Goal: Task Accomplishment & Management: Use online tool/utility

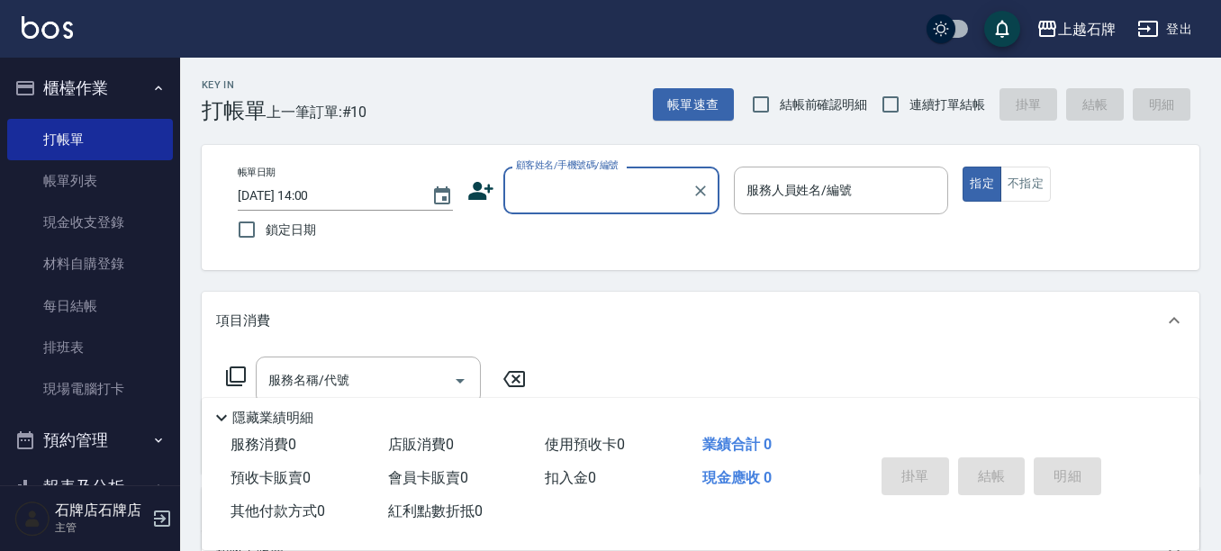
drag, startPoint x: 1229, startPoint y: 511, endPoint x: 1229, endPoint y: 586, distance: 75.6
click at [1220, 550] on html "上越石牌 登出 櫃檯作業 打帳單 帳單列表 現金收支登錄 材料自購登錄 每日結帳 排班表 現場電腦打卡 預約管理 預約管理 單日預約紀錄 單週預約紀錄 報表及…" at bounding box center [610, 438] width 1221 height 877
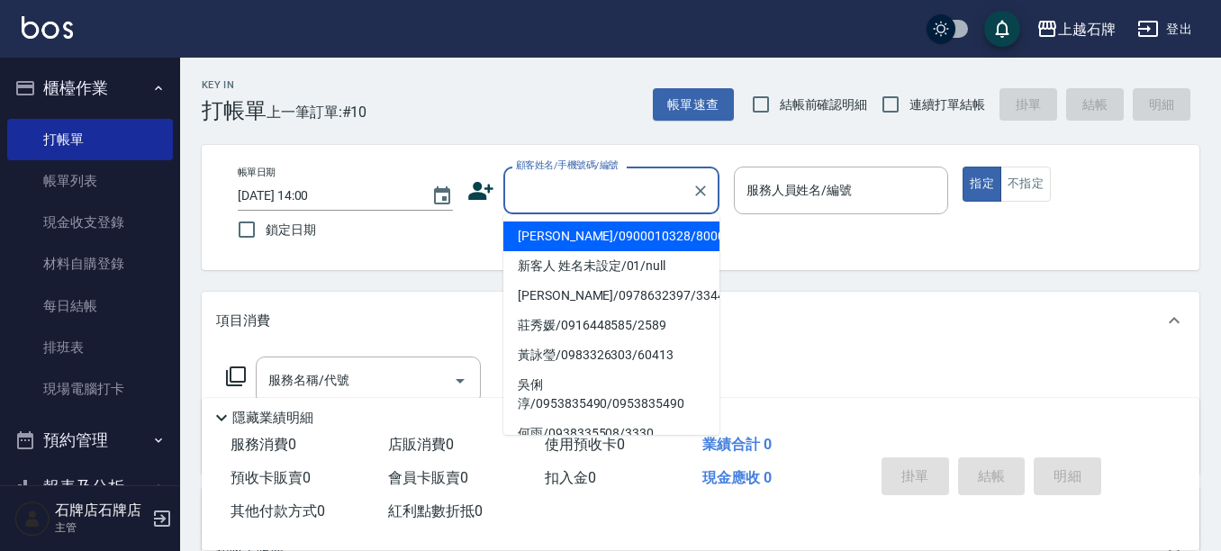
drag, startPoint x: 601, startPoint y: 194, endPoint x: 609, endPoint y: 203, distance: 12.1
click at [603, 195] on input "顧客姓名/手機號碼/編號" at bounding box center [597, 191] width 173 height 32
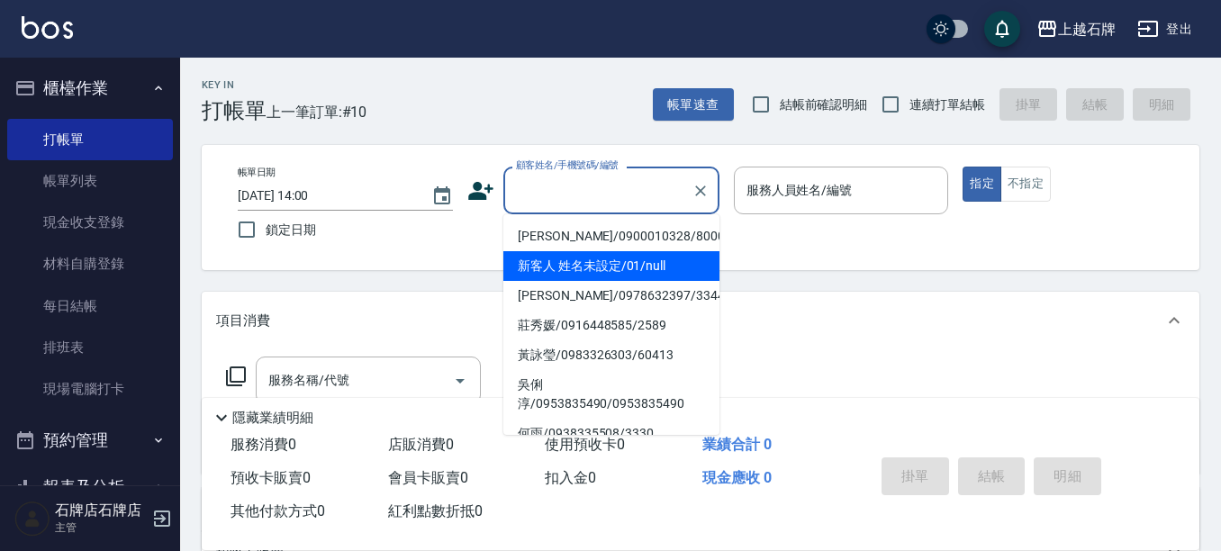
click at [620, 268] on li "新客人 姓名未設定/01/null" at bounding box center [611, 266] width 216 height 30
type input "新客人 姓名未設定/01/null"
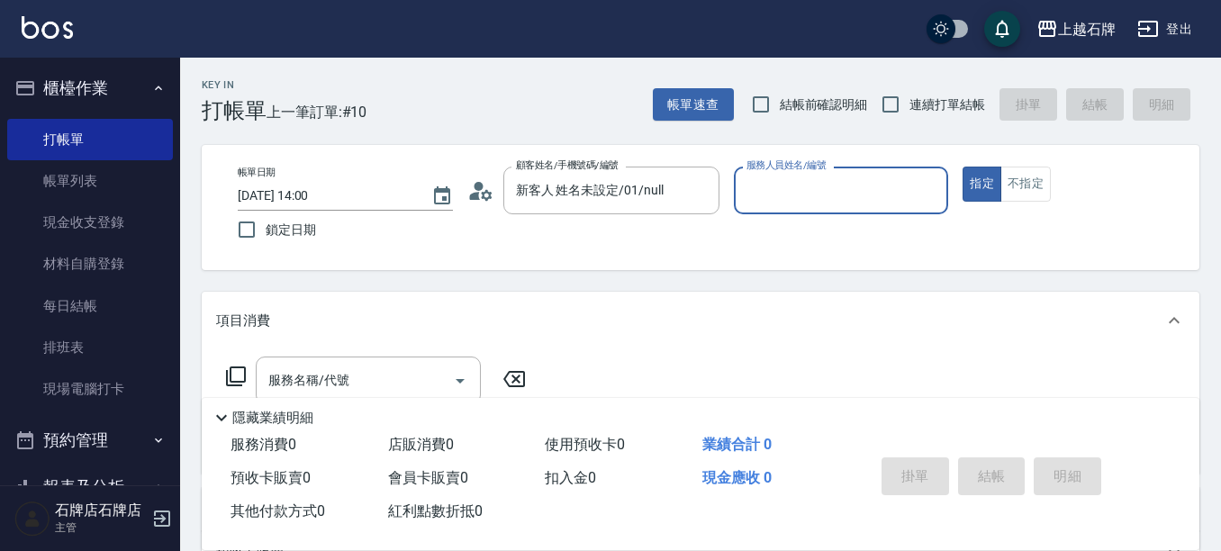
click at [802, 205] on input "服務人員姓名/編號" at bounding box center [841, 191] width 199 height 32
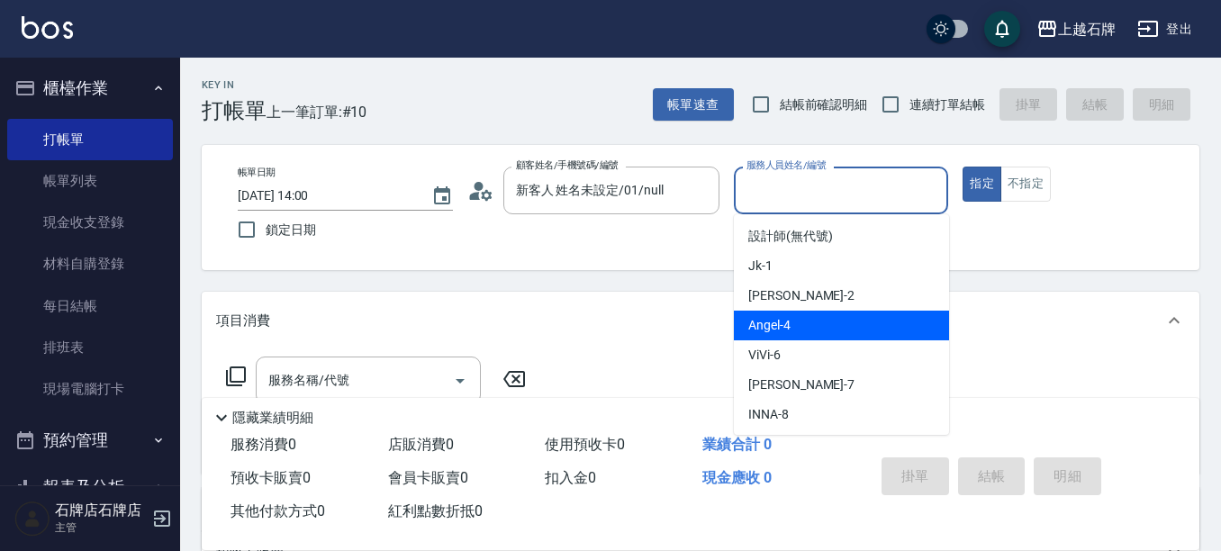
click at [826, 320] on div "[PERSON_NAME] -4" at bounding box center [841, 326] width 215 height 30
type input "[PERSON_NAME]-4"
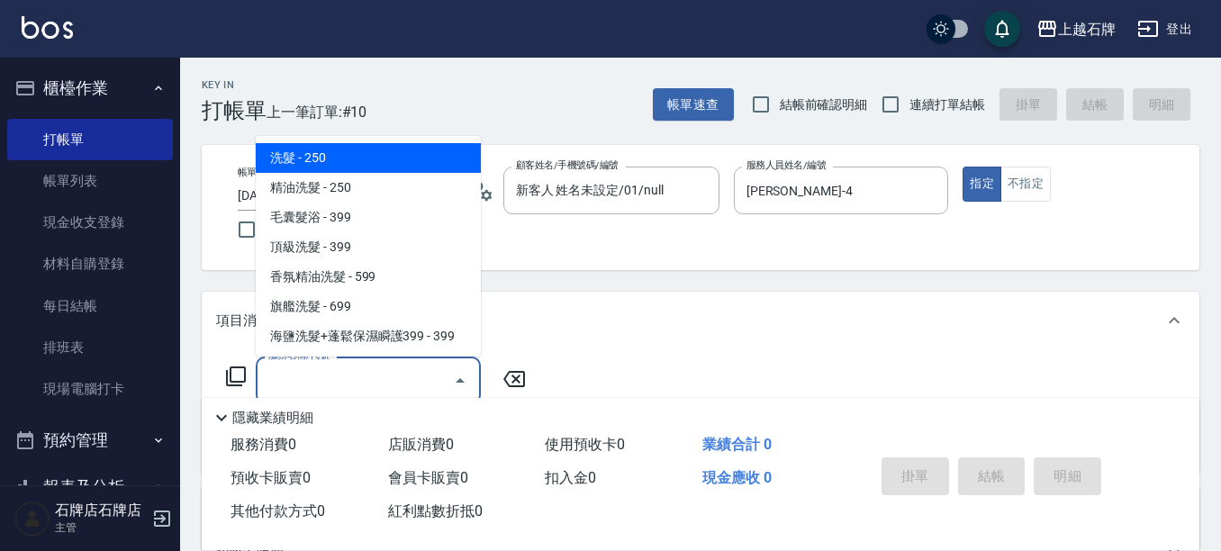
drag, startPoint x: 380, startPoint y: 385, endPoint x: 430, endPoint y: 230, distance: 163.7
click at [381, 385] on input "服務名稱/代號" at bounding box center [355, 381] width 182 height 32
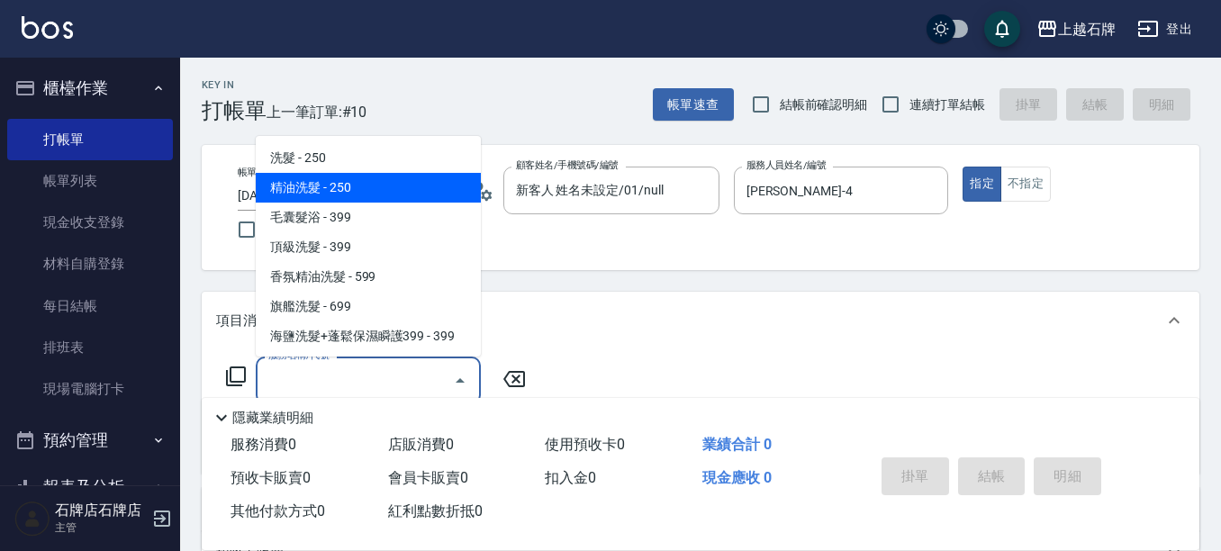
click at [419, 185] on span "精油洗髮 - 250" at bounding box center [368, 188] width 225 height 30
type input "精油洗髮(102)"
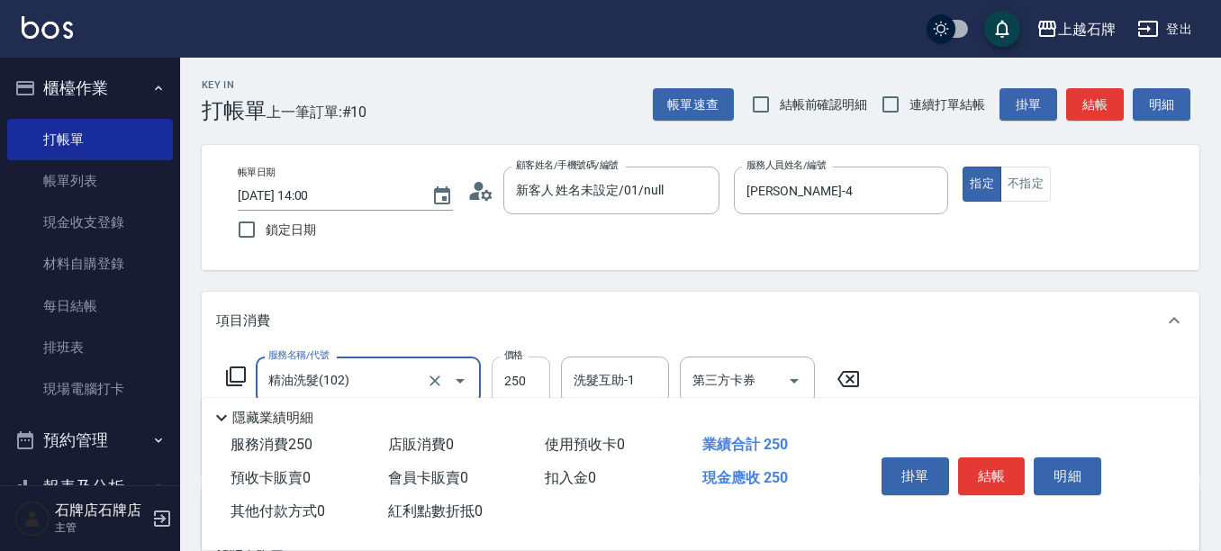
click at [525, 383] on input "250" at bounding box center [521, 381] width 59 height 49
type input "400"
click at [1027, 186] on button "不指定" at bounding box center [1025, 184] width 50 height 35
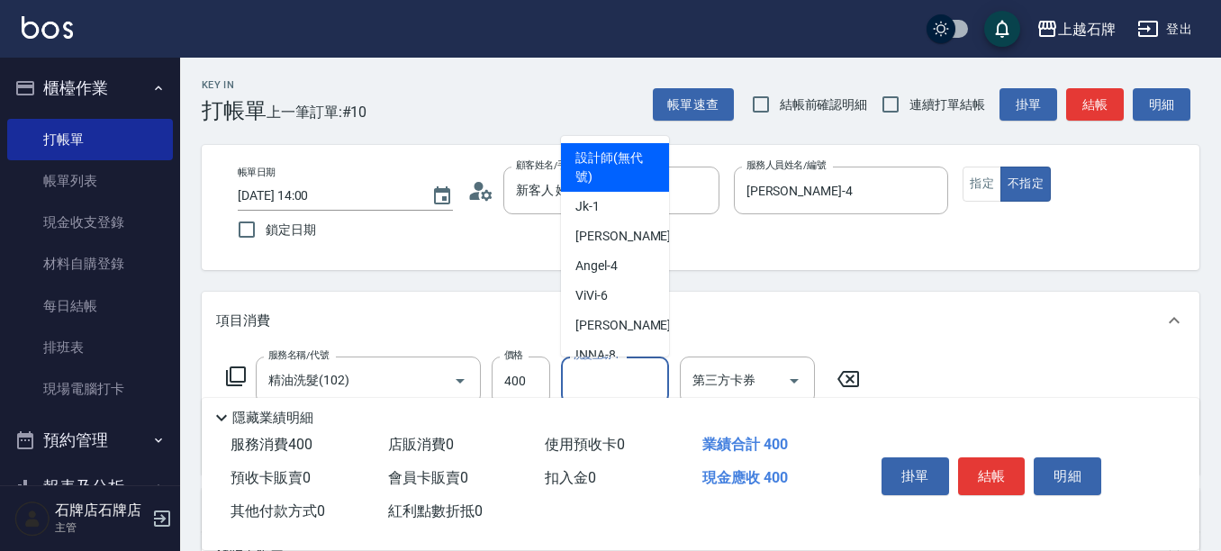
click at [611, 370] on input "洗髮互助-1" at bounding box center [615, 381] width 92 height 32
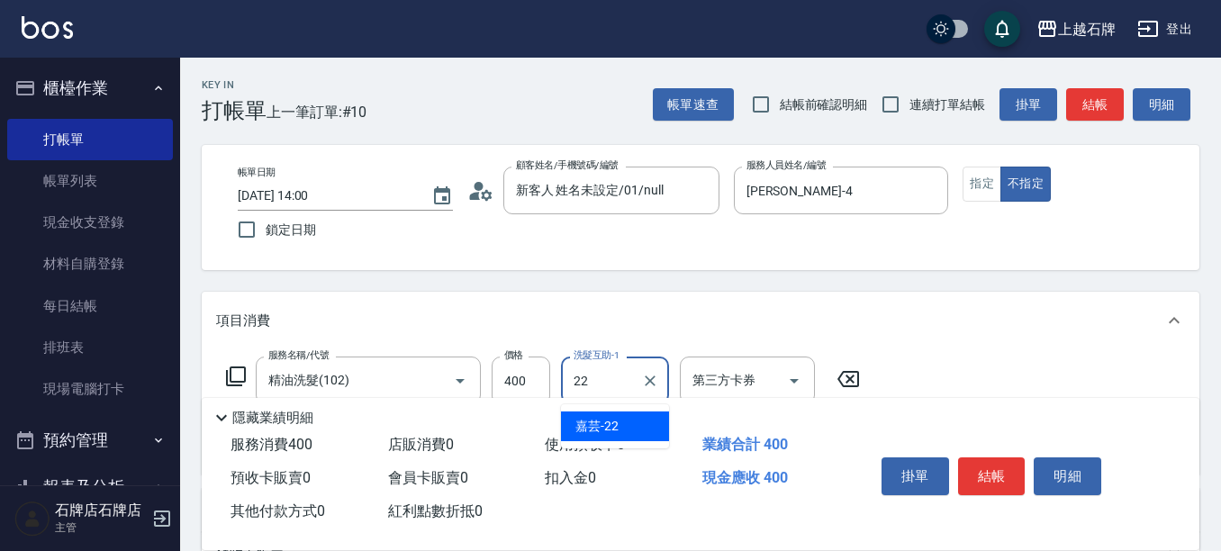
click at [635, 420] on div "嘉芸 -22" at bounding box center [615, 427] width 108 height 30
type input "嘉芸-22"
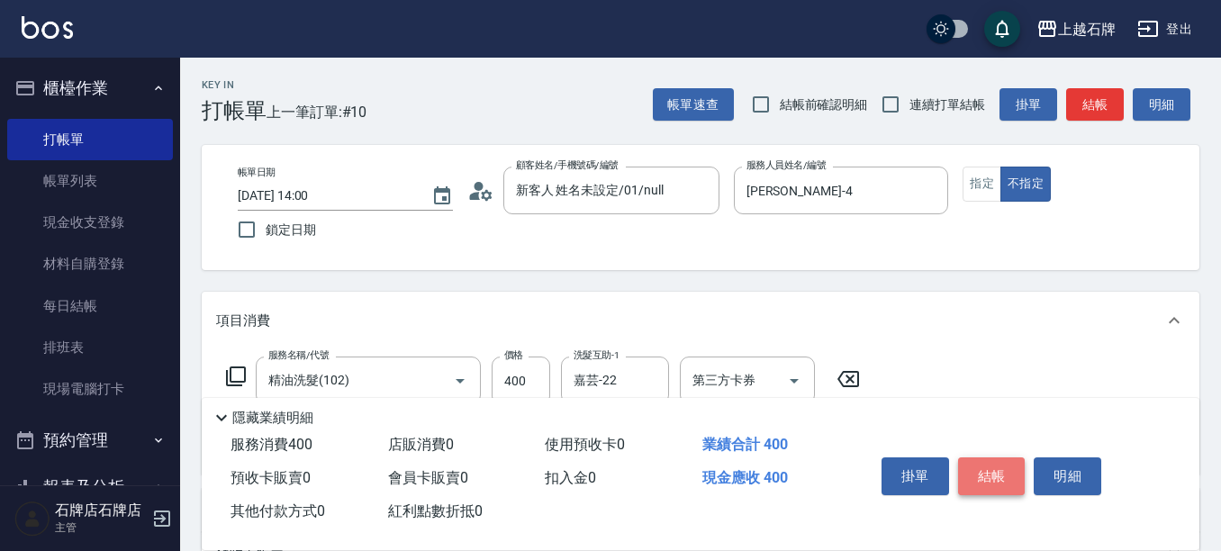
drag, startPoint x: 984, startPoint y: 480, endPoint x: 970, endPoint y: 462, distance: 23.1
click at [984, 478] on button "結帳" at bounding box center [992, 476] width 68 height 38
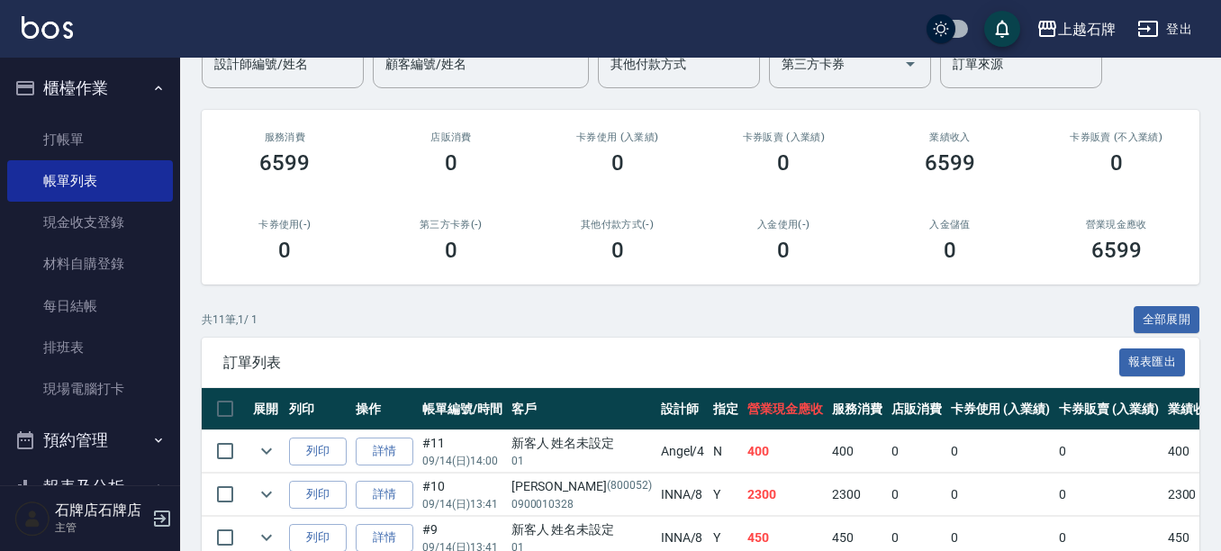
scroll to position [180, 0]
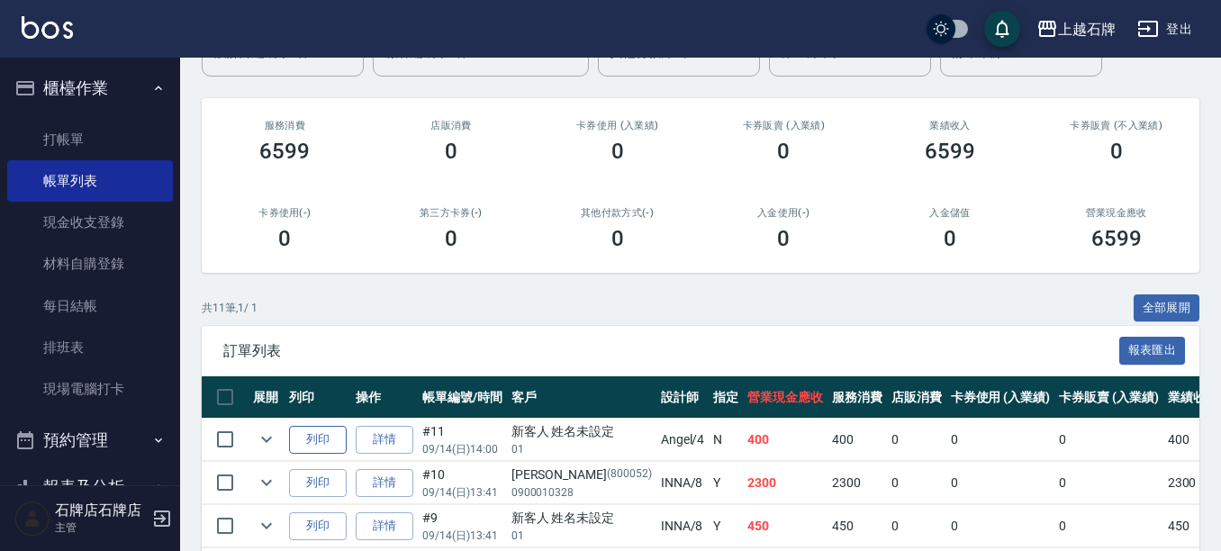
click at [318, 440] on button "列印" at bounding box center [318, 440] width 58 height 28
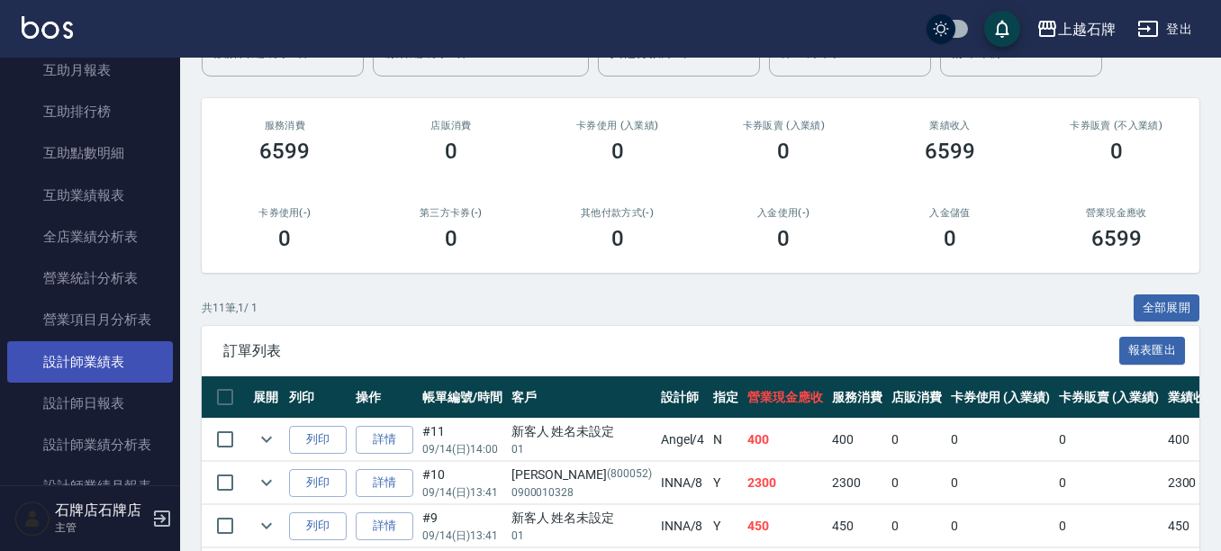
scroll to position [720, 0]
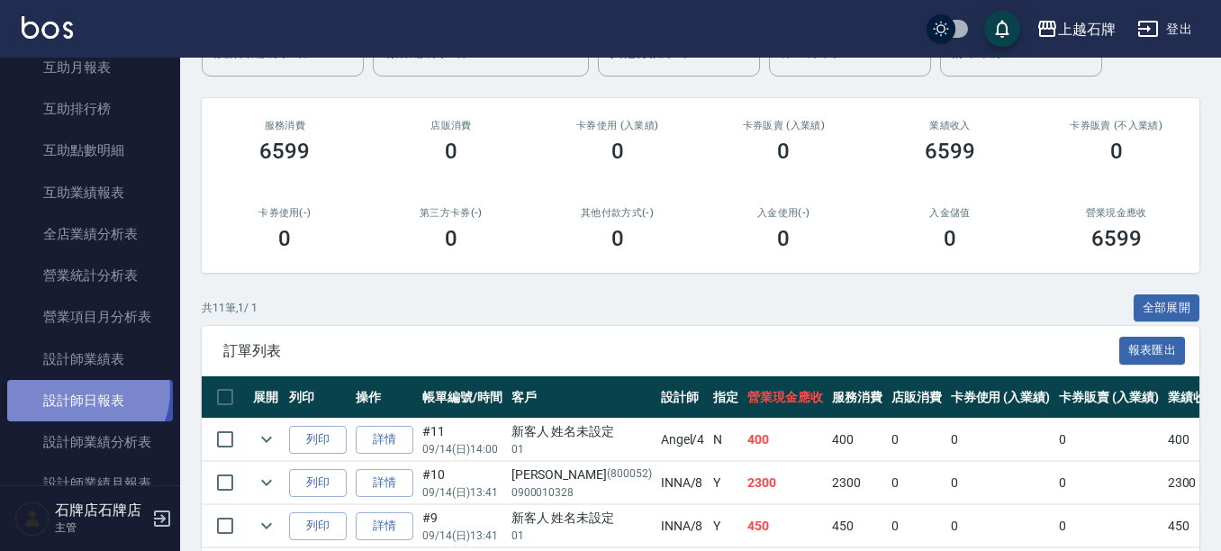
click at [81, 391] on link "設計師日報表" at bounding box center [90, 400] width 166 height 41
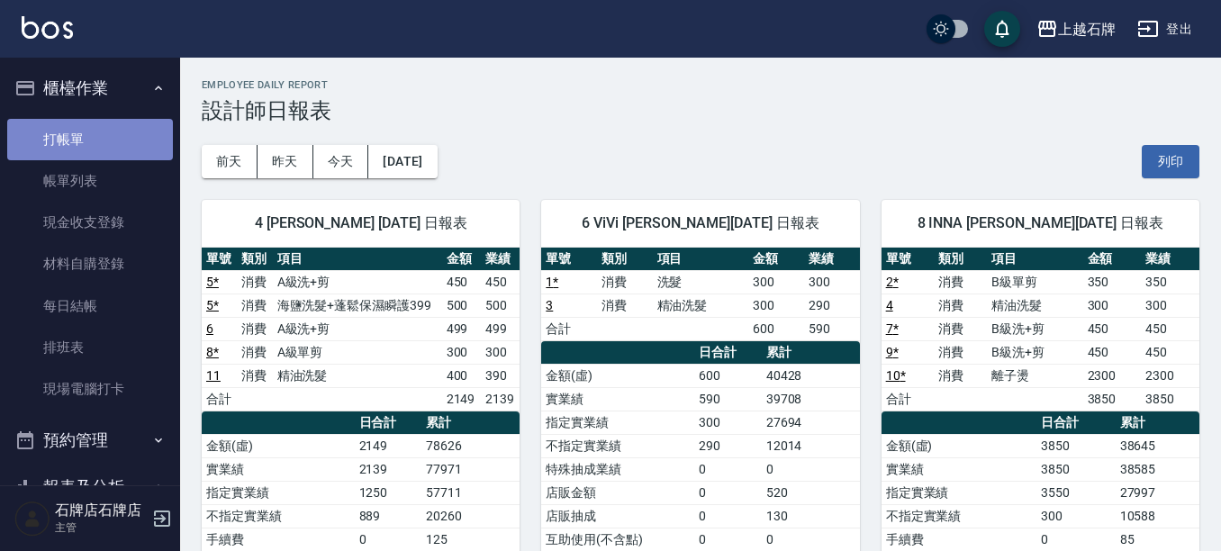
click at [123, 137] on link "打帳單" at bounding box center [90, 139] width 166 height 41
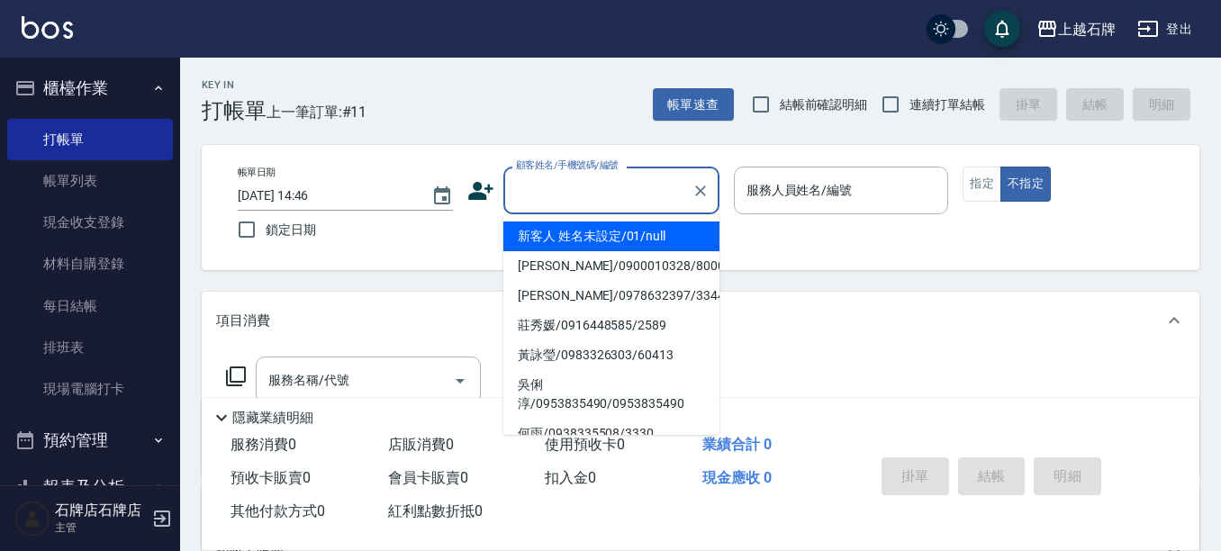
click at [611, 195] on input "顧客姓名/手機號碼/編號" at bounding box center [597, 191] width 173 height 32
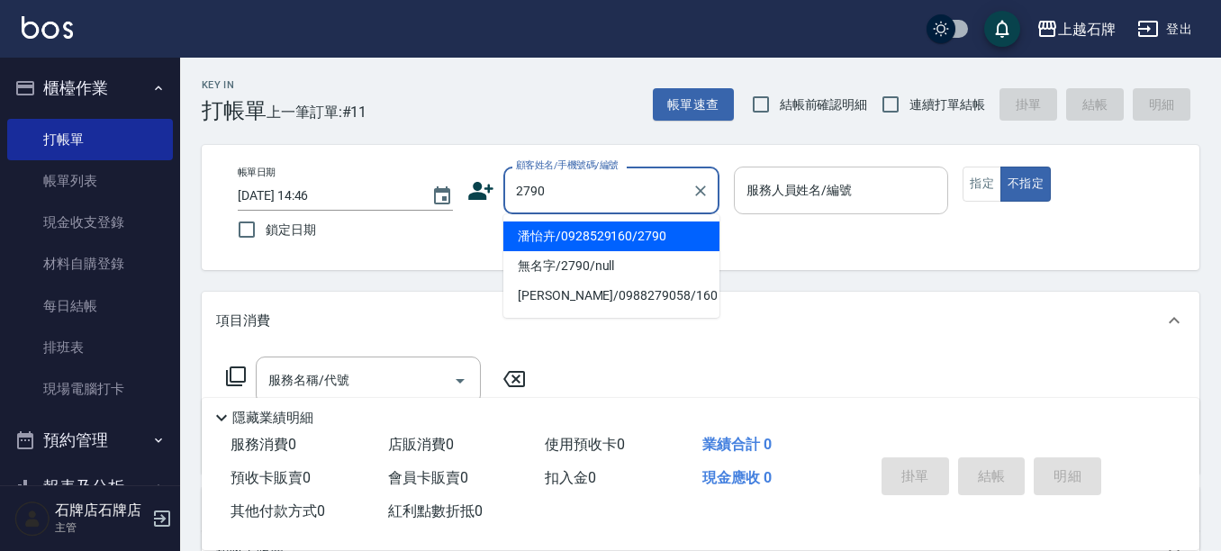
drag, startPoint x: 643, startPoint y: 233, endPoint x: 813, endPoint y: 202, distance: 173.1
click at [646, 233] on li "潘怡卉/0928529160/2790" at bounding box center [611, 237] width 216 height 30
type input "潘怡卉/0928529160/2790"
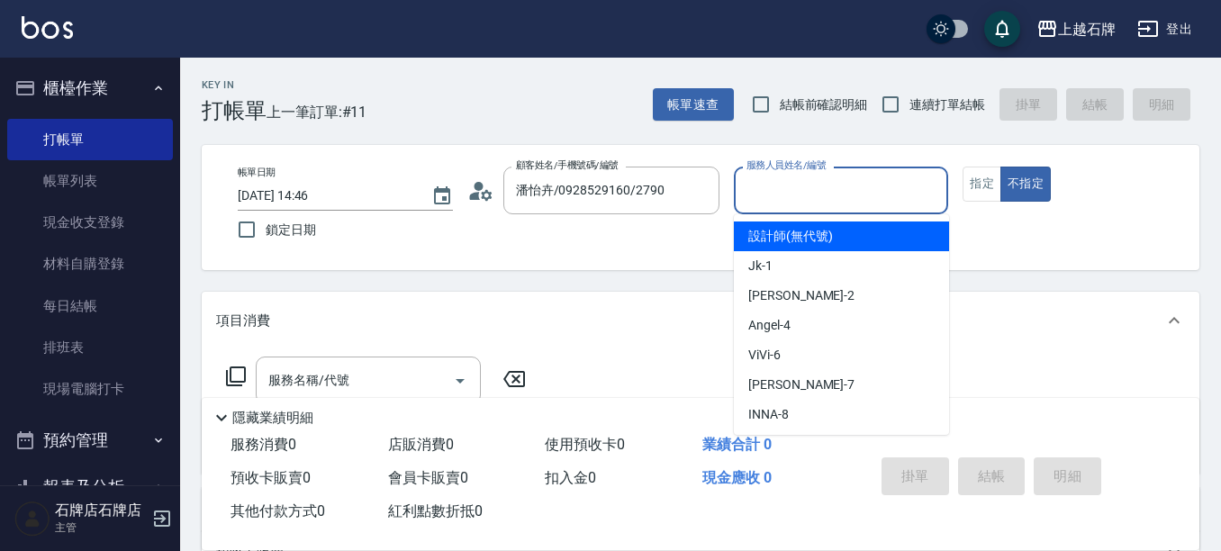
click at [814, 199] on input "服務人員姓名/編號" at bounding box center [841, 191] width 199 height 32
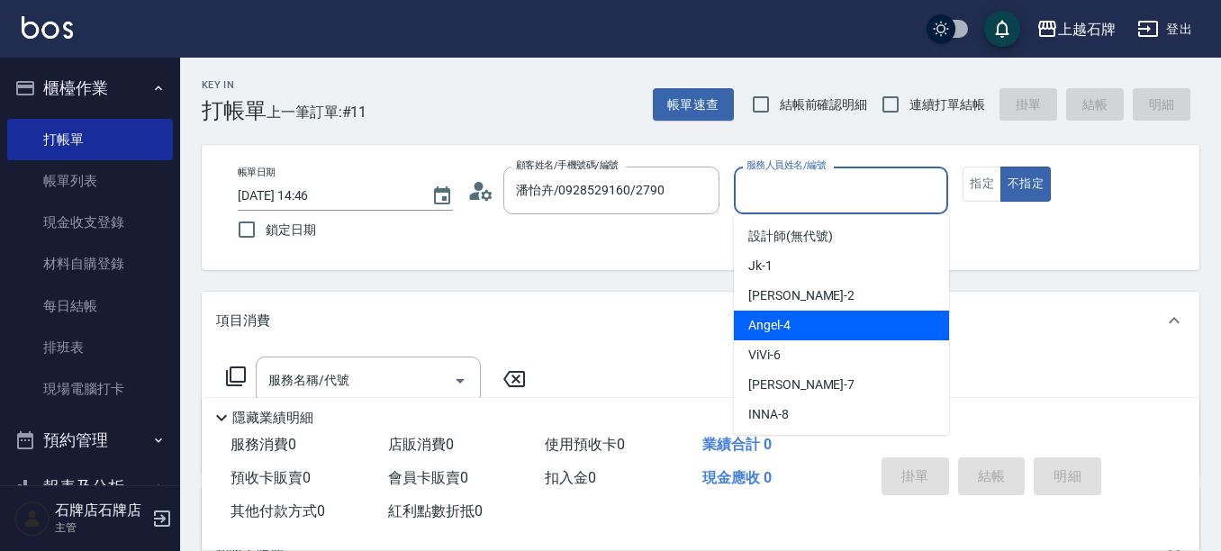
click at [778, 320] on span "[PERSON_NAME] -4" at bounding box center [769, 325] width 42 height 19
type input "[PERSON_NAME]-4"
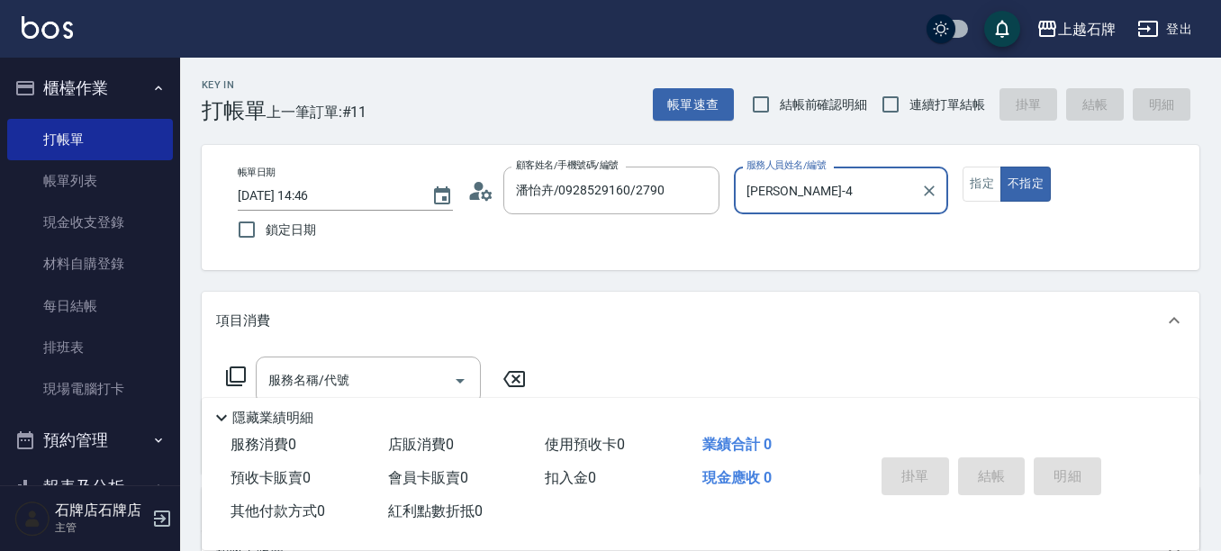
click at [230, 374] on icon at bounding box center [236, 377] width 20 height 20
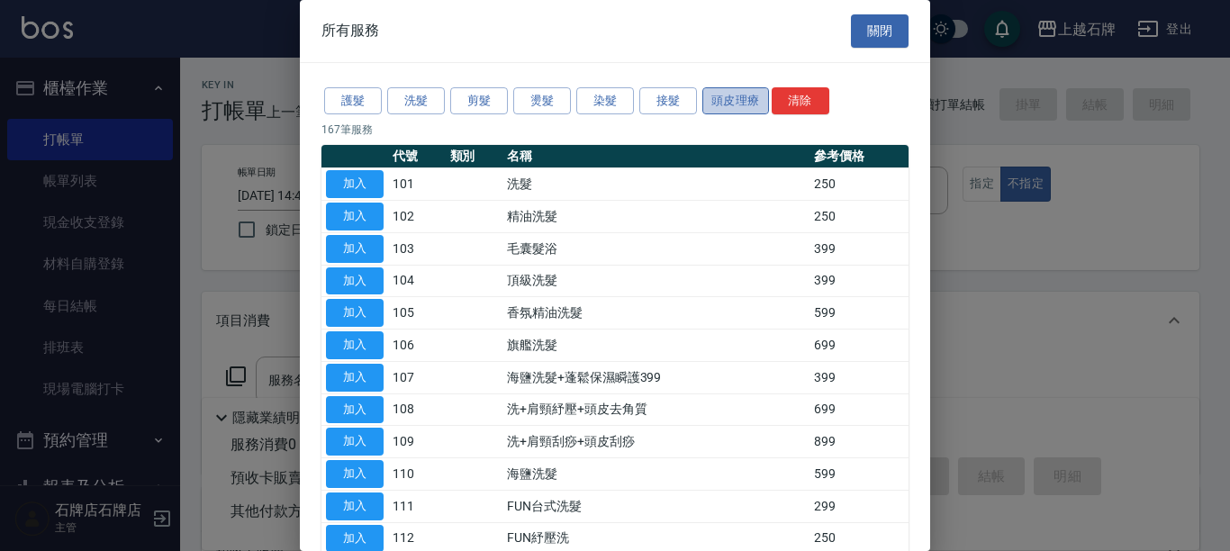
click at [741, 100] on button "頭皮理療" at bounding box center [735, 101] width 67 height 28
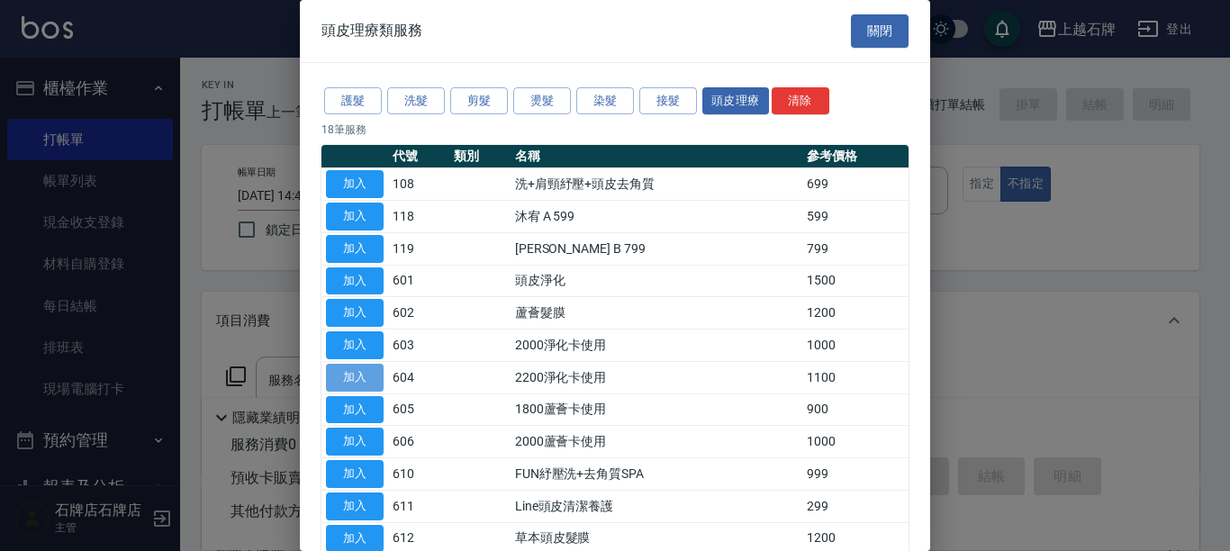
click at [356, 379] on button "加入" at bounding box center [355, 378] width 58 height 28
type input "2200淨化卡使用(604)"
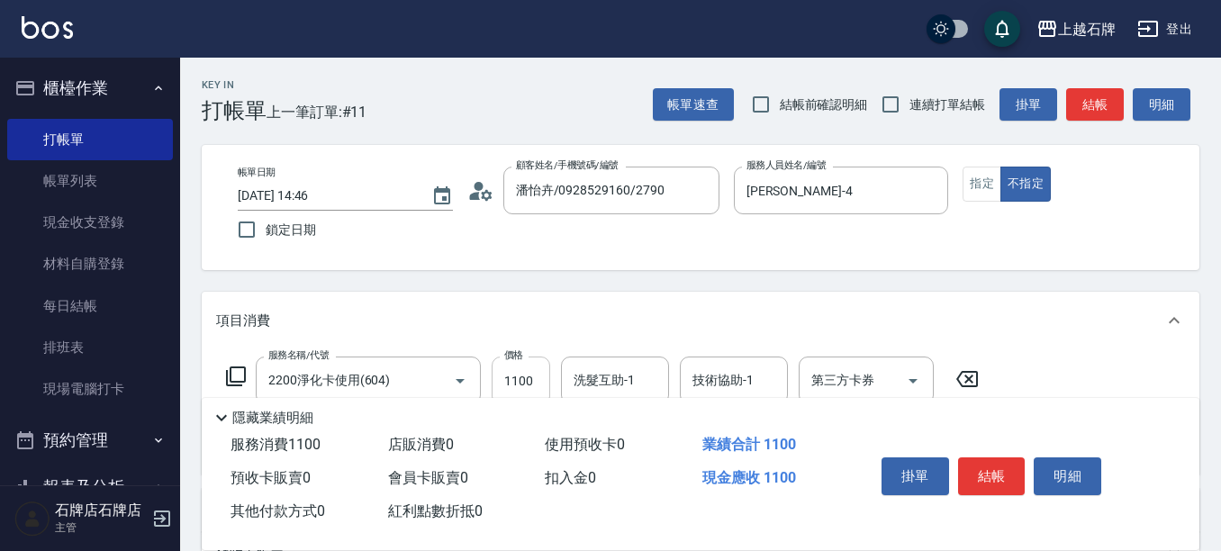
scroll to position [90, 0]
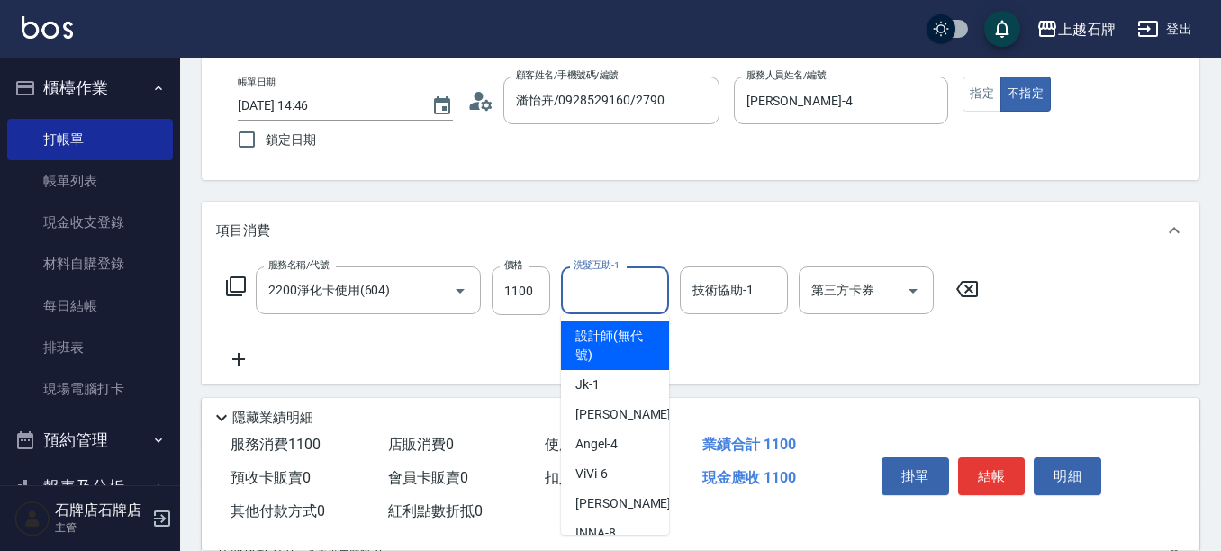
click at [595, 303] on input "洗髮互助-1" at bounding box center [615, 291] width 92 height 32
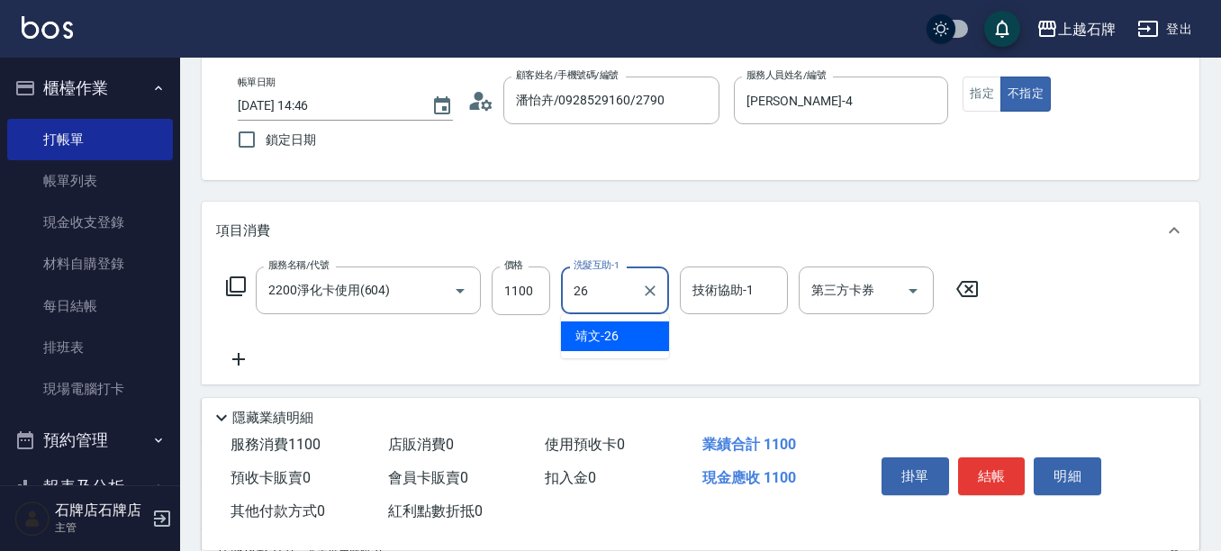
drag, startPoint x: 655, startPoint y: 341, endPoint x: 739, endPoint y: 324, distance: 86.4
click at [656, 341] on div "靖文 -26" at bounding box center [615, 336] width 108 height 30
type input "靖文-26"
click at [986, 91] on button "指定" at bounding box center [982, 94] width 39 height 35
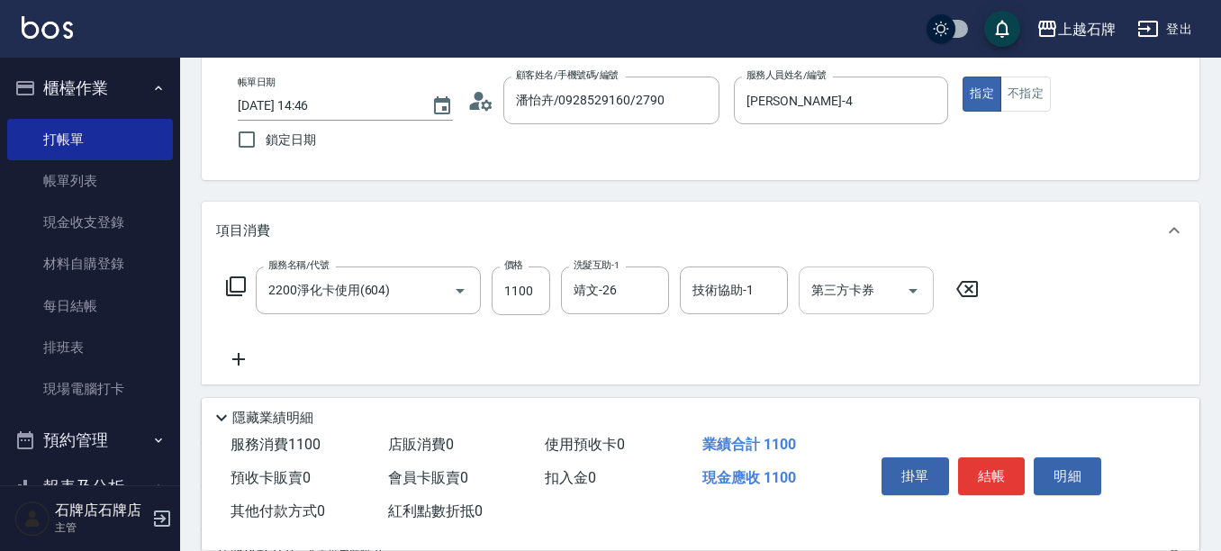
click at [910, 290] on icon "Open" at bounding box center [913, 291] width 22 height 22
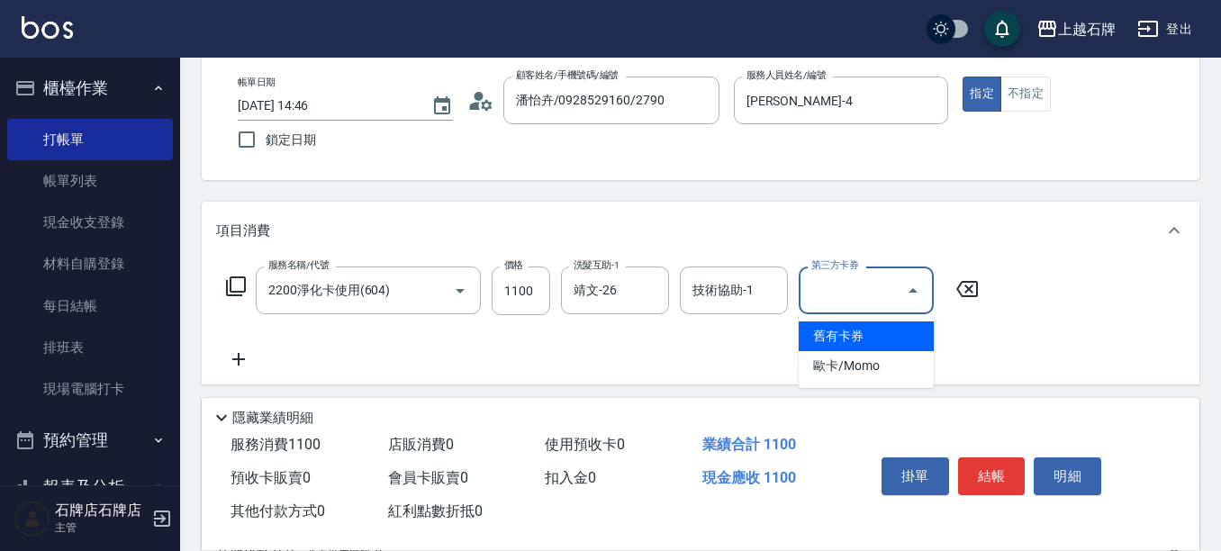
click at [830, 336] on span "舊有卡券" at bounding box center [866, 336] width 135 height 30
type input "舊有卡券"
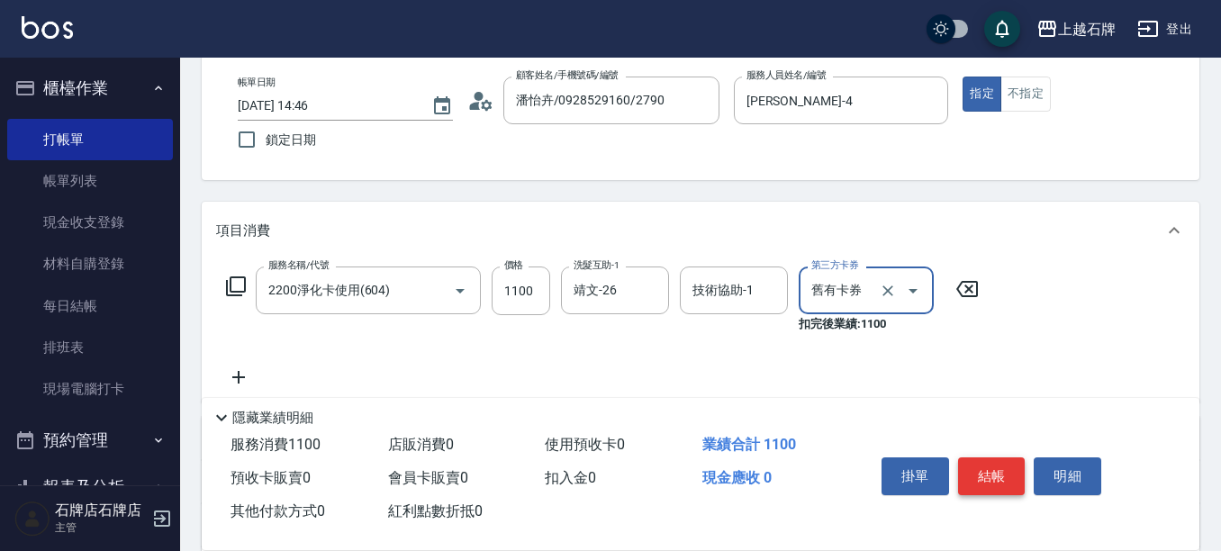
drag, startPoint x: 994, startPoint y: 477, endPoint x: 980, endPoint y: 450, distance: 30.6
click at [994, 475] on button "結帳" at bounding box center [992, 476] width 68 height 38
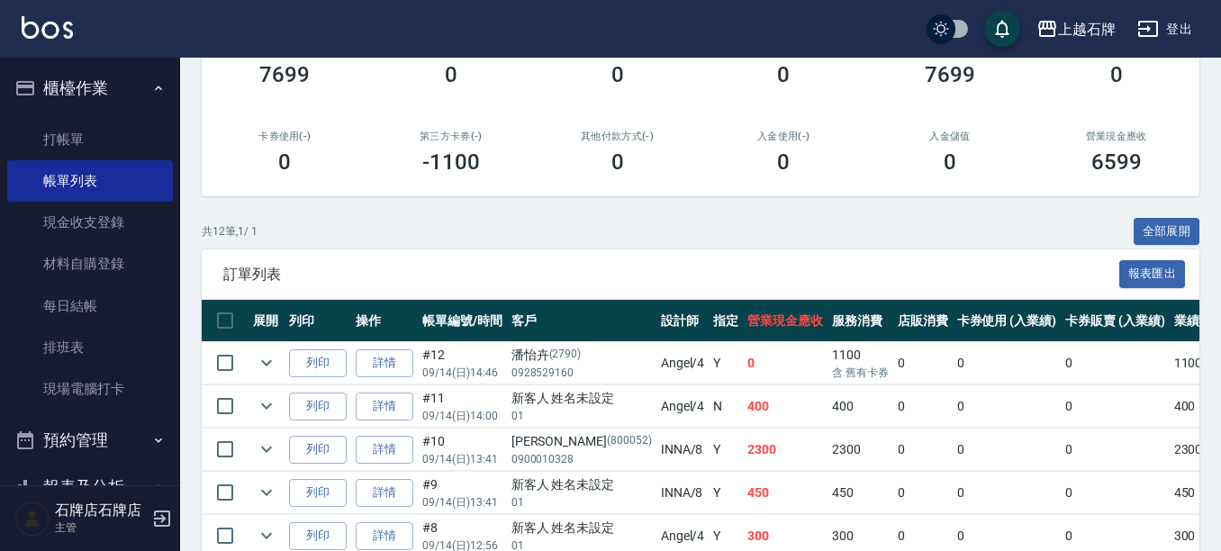
scroll to position [360, 0]
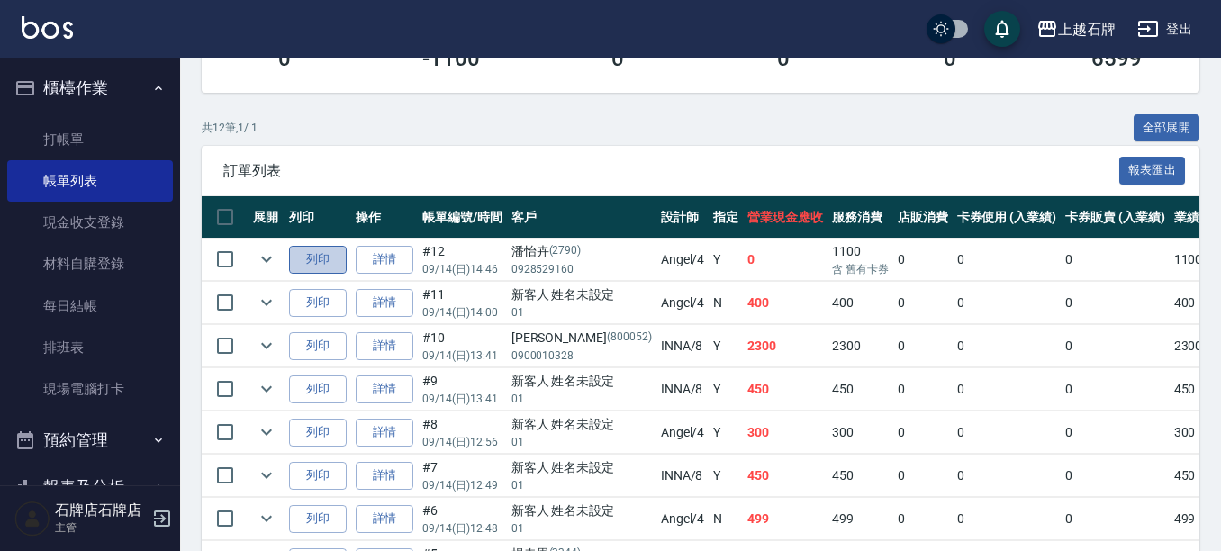
click at [321, 258] on button "列印" at bounding box center [318, 260] width 58 height 28
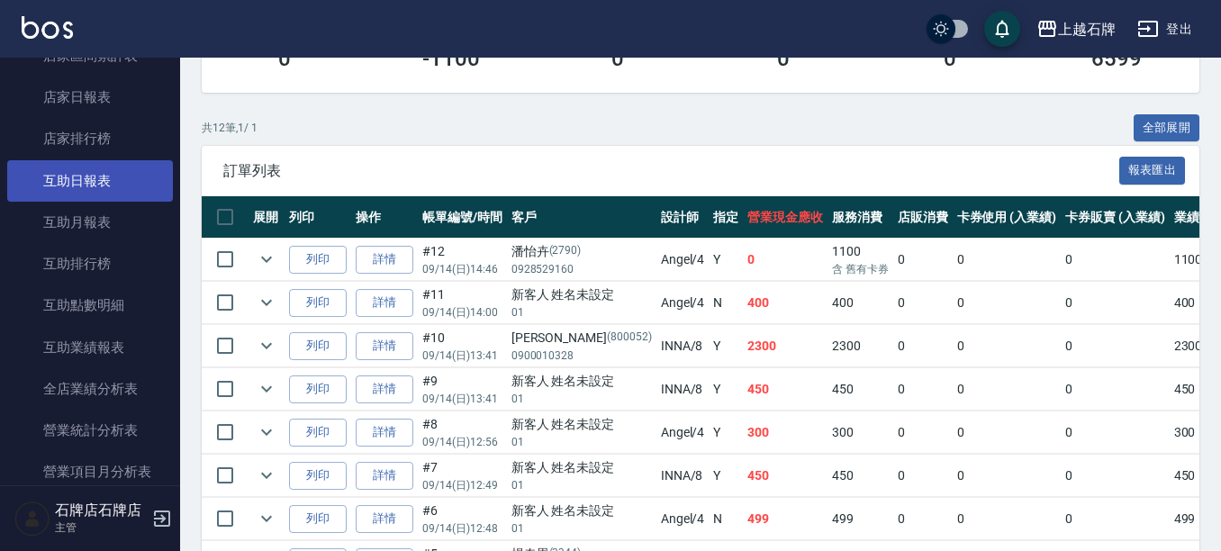
scroll to position [720, 0]
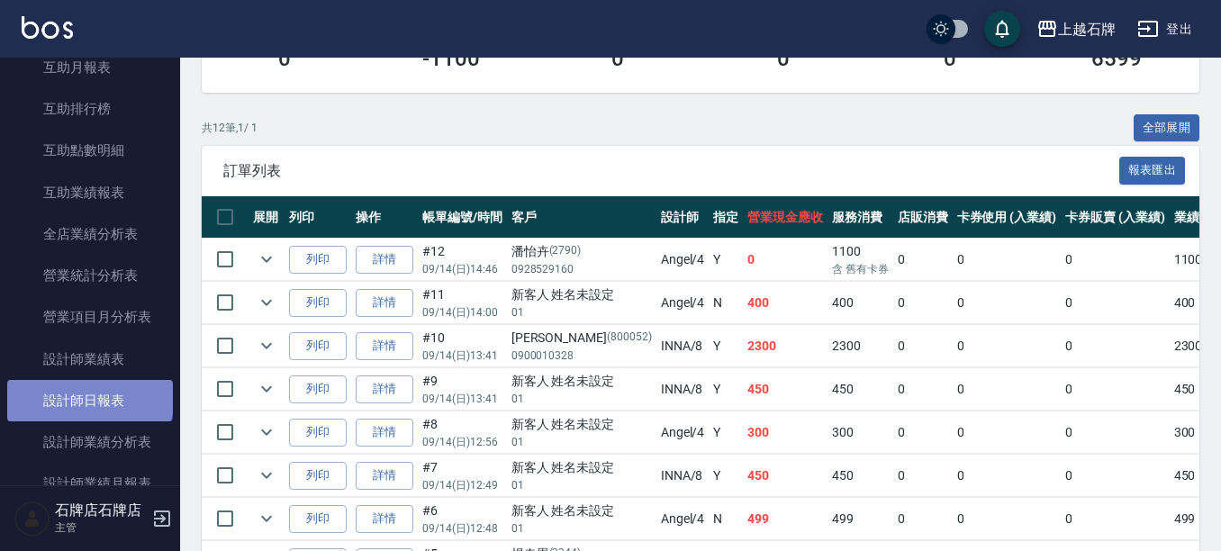
click at [88, 396] on link "設計師日報表" at bounding box center [90, 400] width 166 height 41
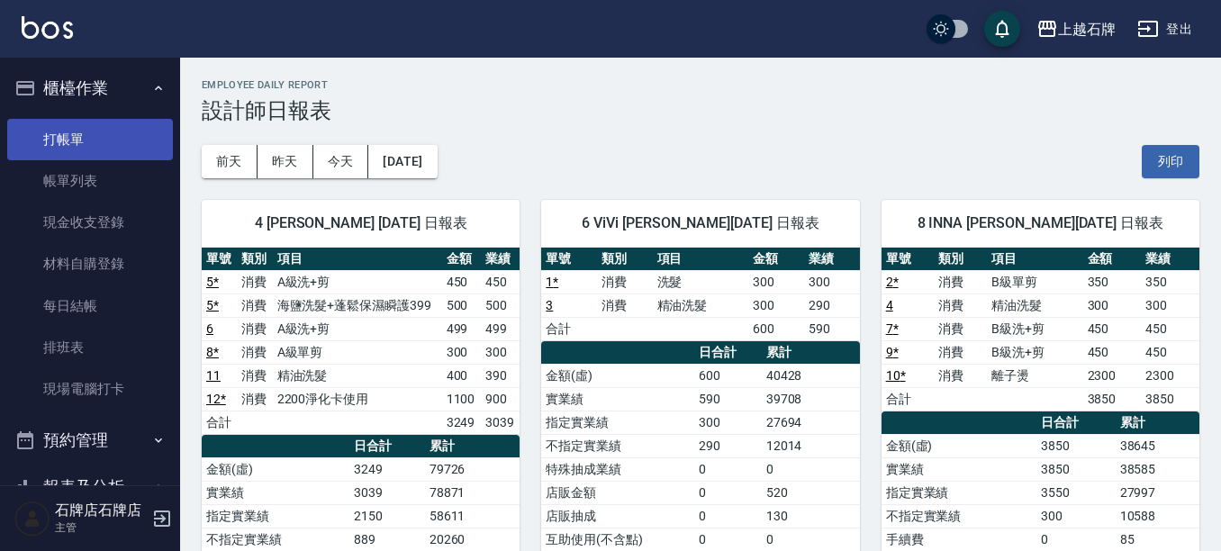
click at [56, 144] on link "打帳單" at bounding box center [90, 139] width 166 height 41
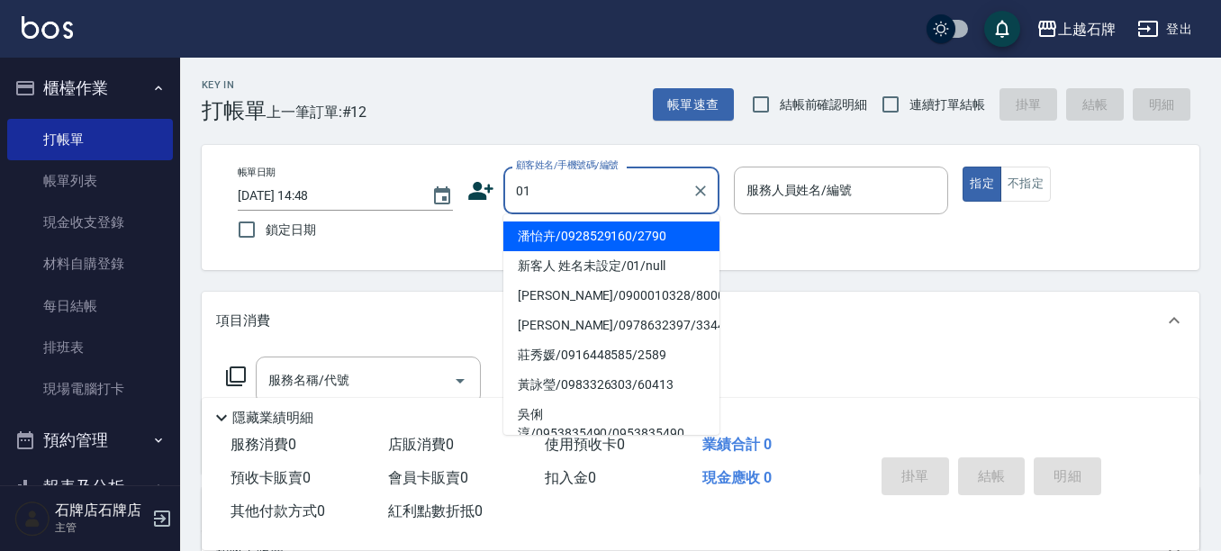
type input "新客人 姓名未設定/01/null"
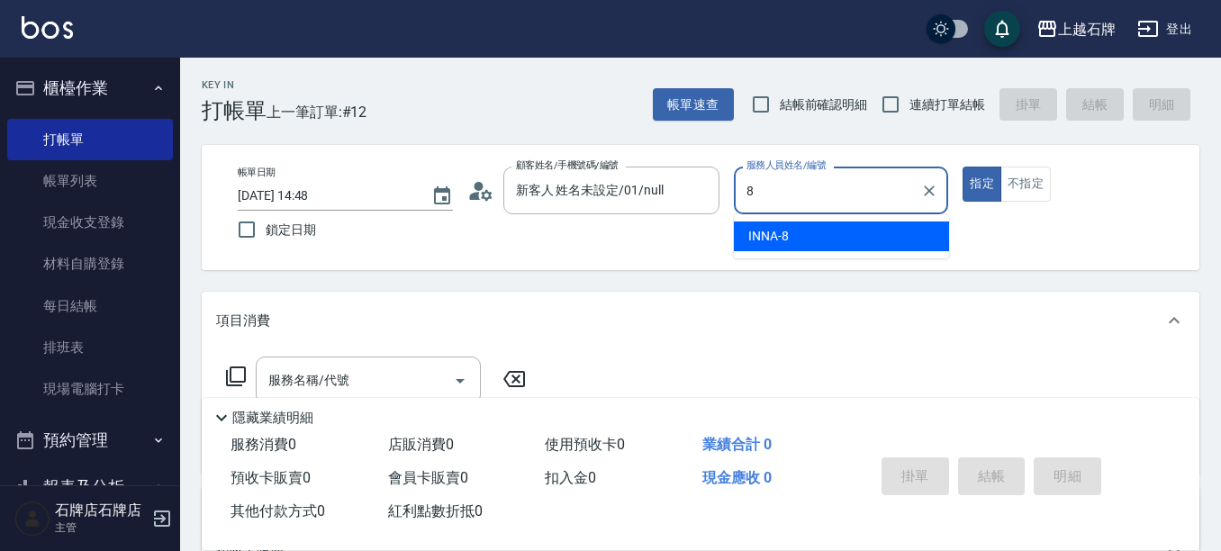
type input "INNA-8"
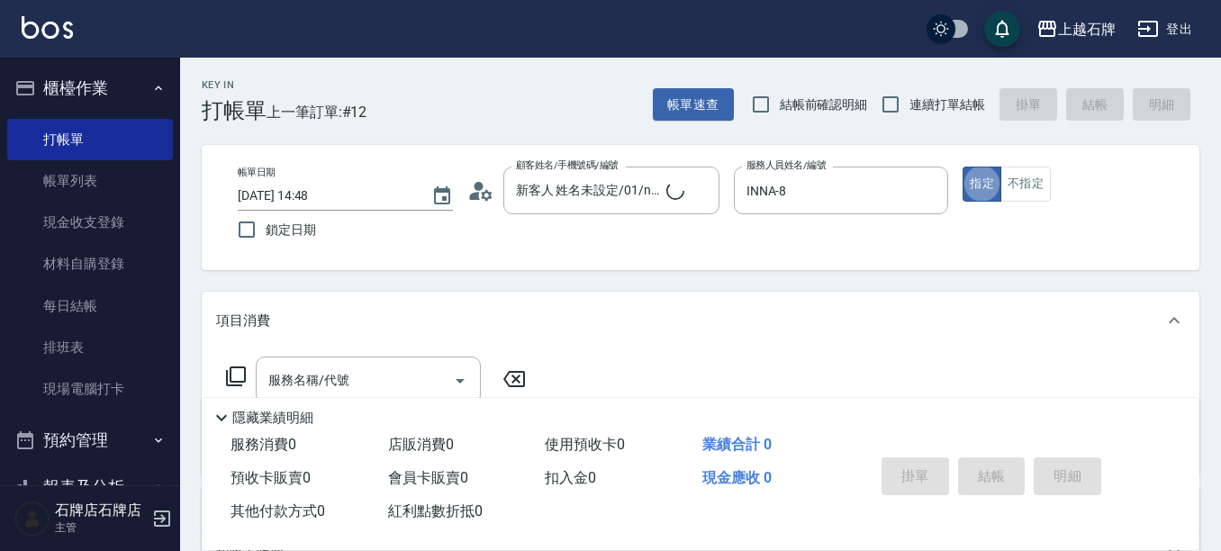
type button "true"
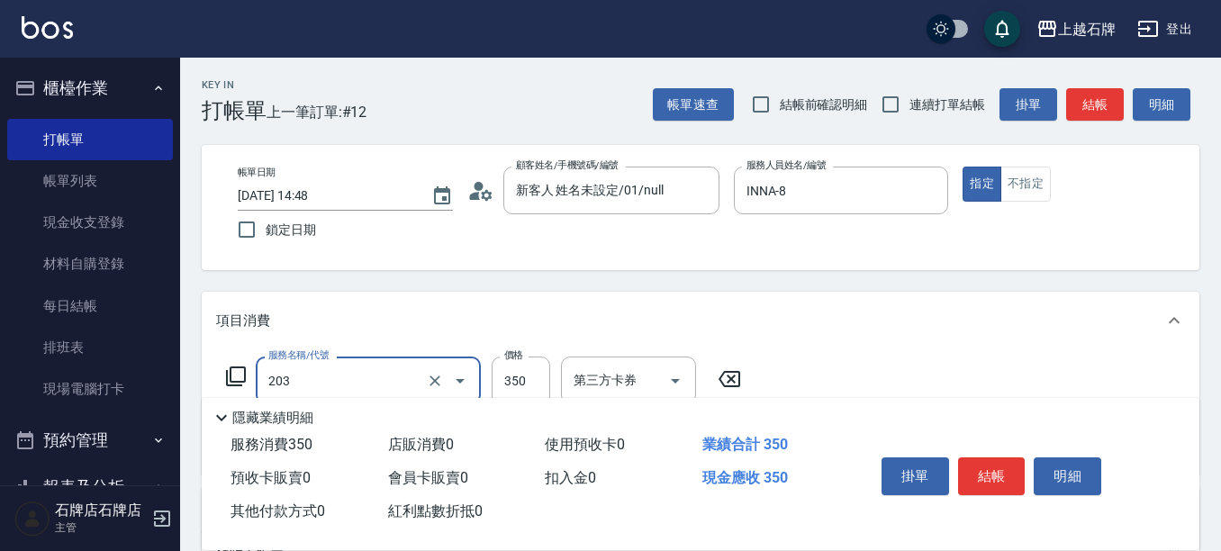
type input "B級洗+剪(203)"
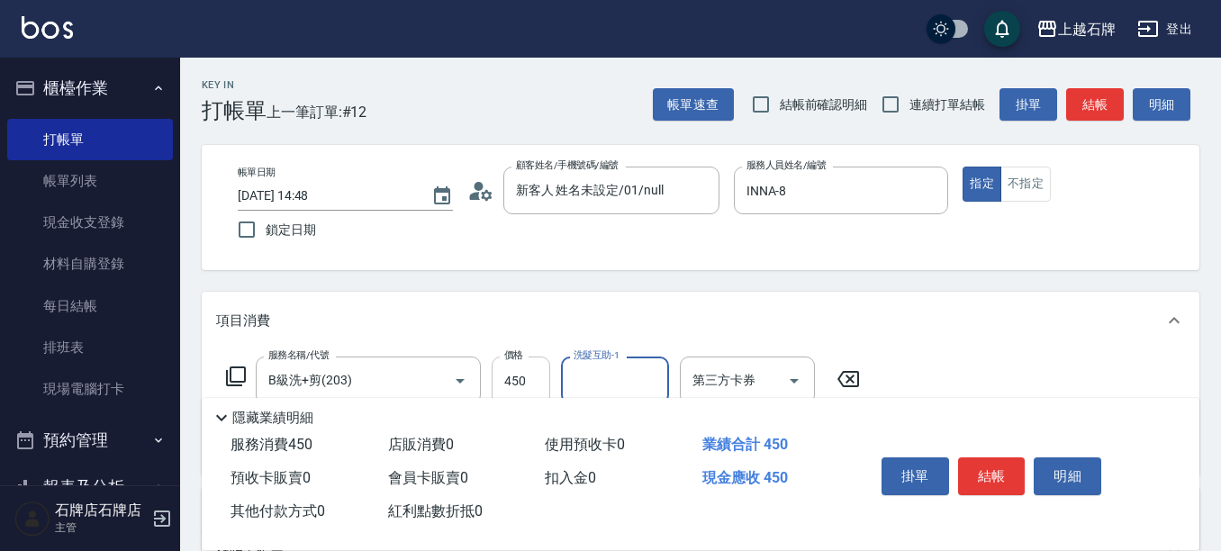
click at [540, 372] on input "450" at bounding box center [521, 381] width 59 height 49
type input "500"
click at [982, 484] on button "結帳" at bounding box center [992, 476] width 68 height 38
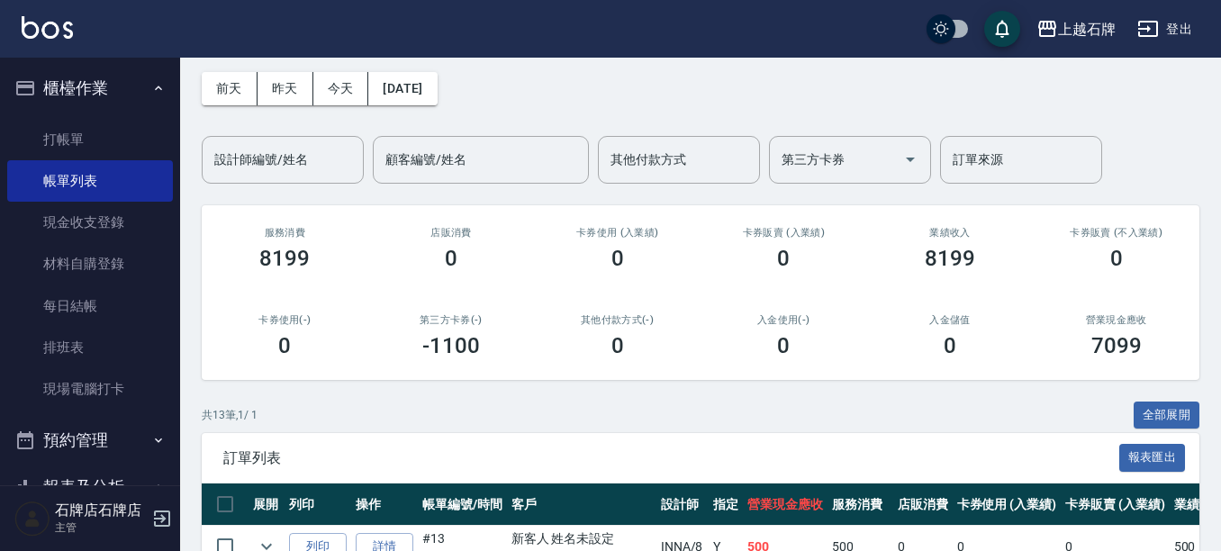
scroll to position [180, 0]
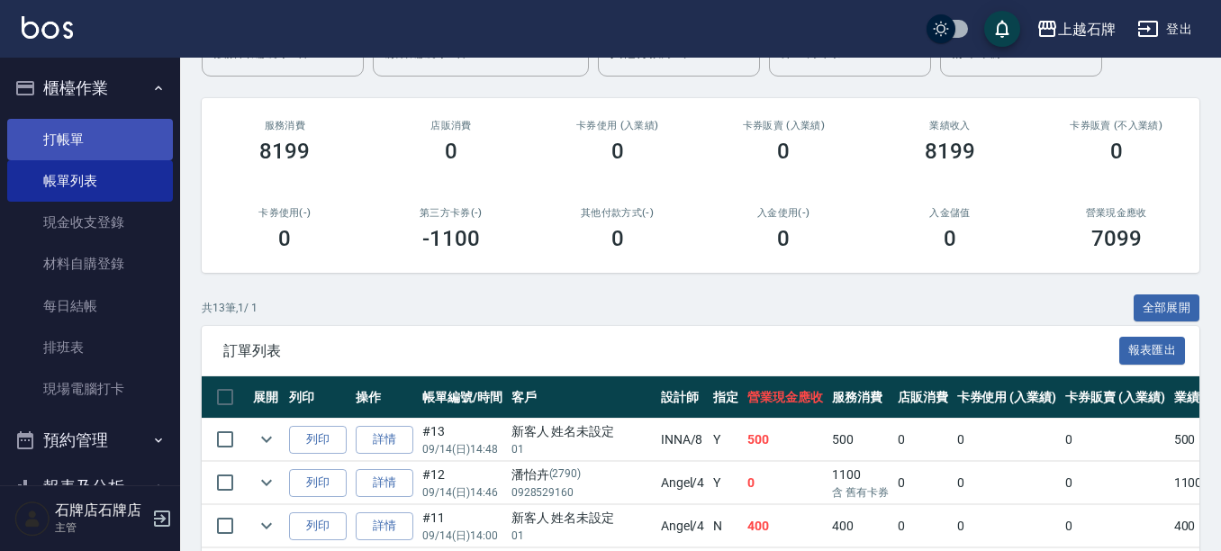
click at [39, 126] on link "打帳單" at bounding box center [90, 139] width 166 height 41
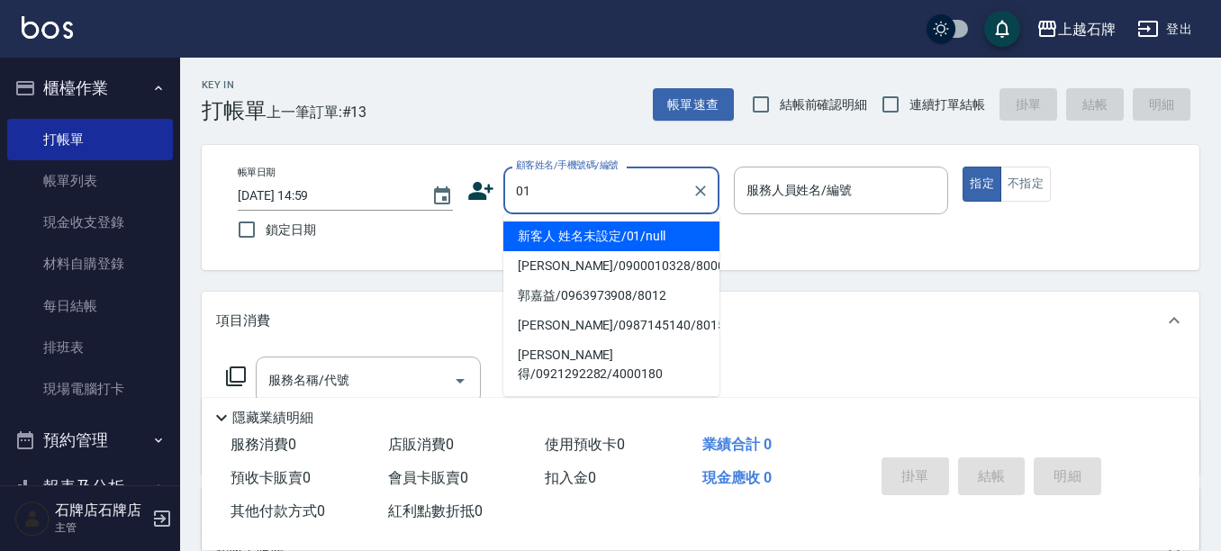
type input "新客人 姓名未設定/01/null"
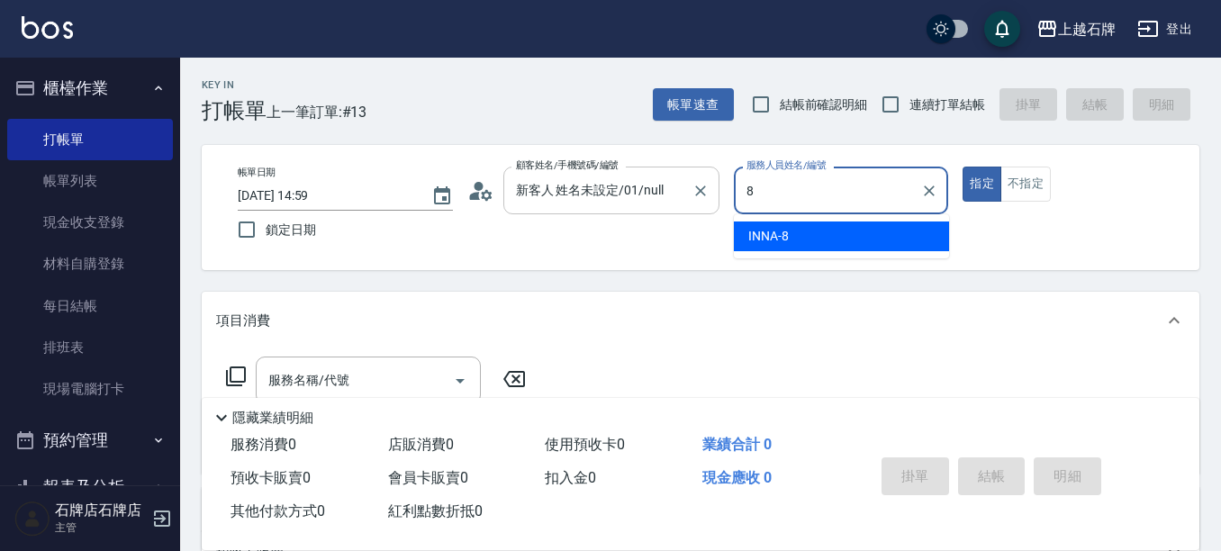
type input "INNA-8"
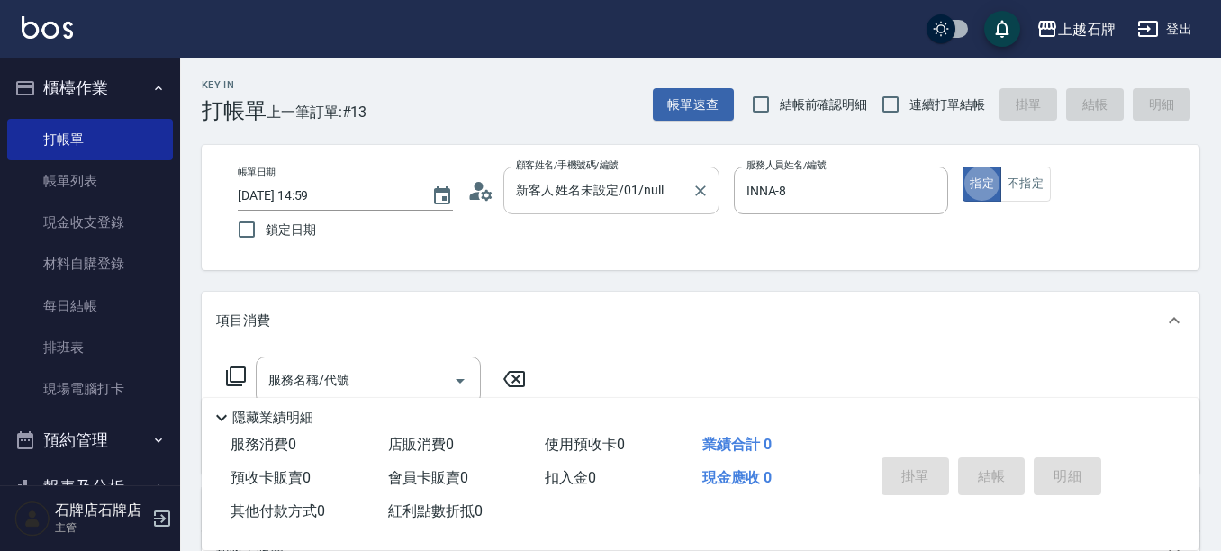
type button "true"
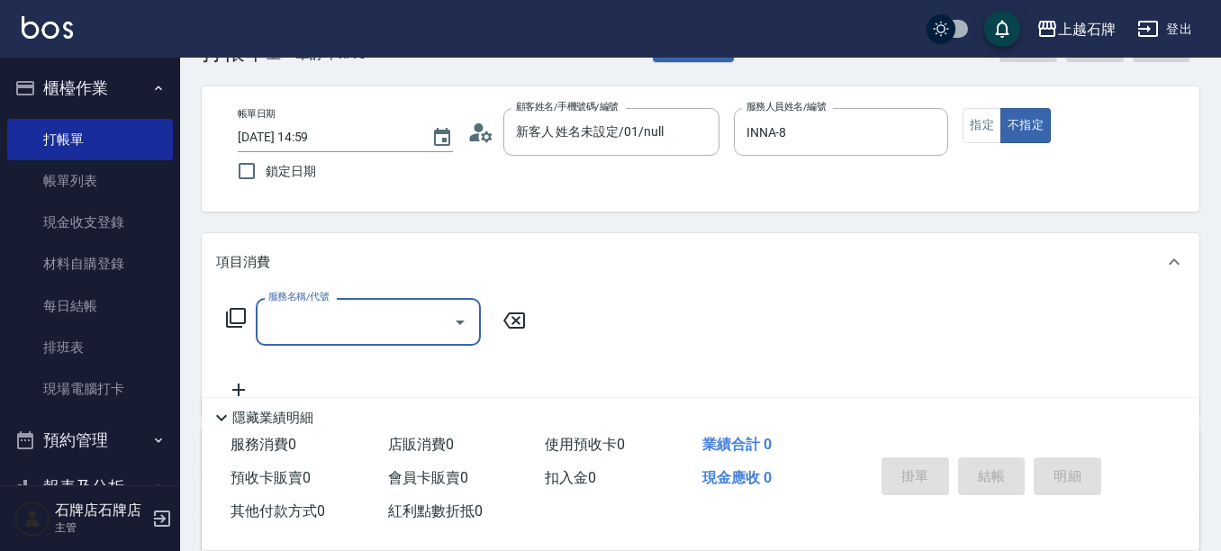
scroll to position [90, 0]
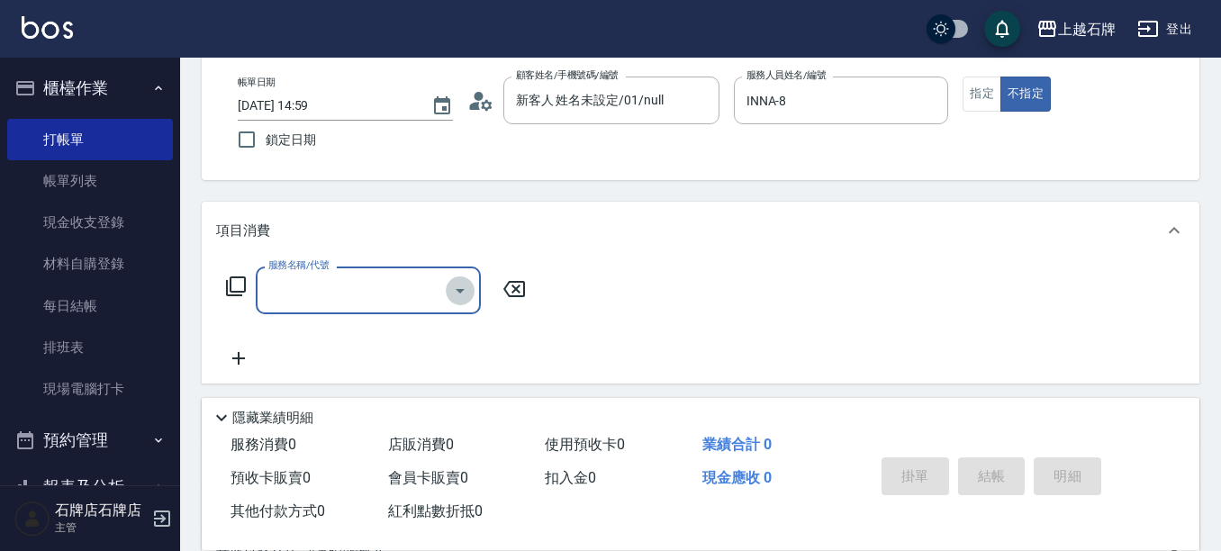
click at [450, 280] on icon "Open" at bounding box center [460, 291] width 22 height 22
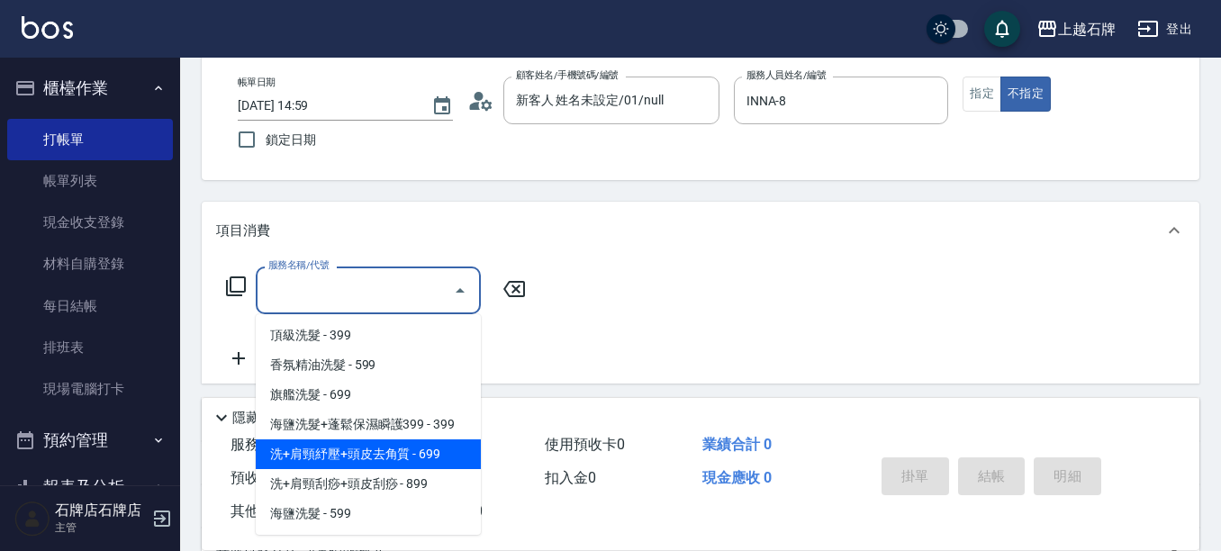
click at [422, 457] on span "洗+肩頸紓壓+頭皮去角質 - 699" at bounding box center [368, 454] width 225 height 30
type input "洗+肩頸紓壓+頭皮去角質(108)"
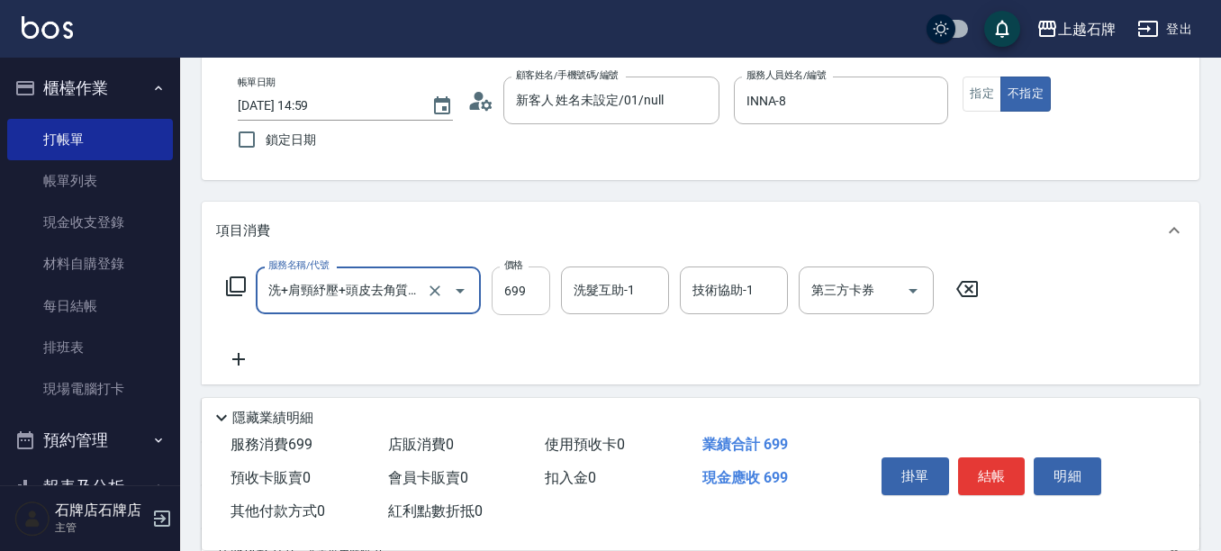
click at [522, 301] on input "699" at bounding box center [521, 291] width 59 height 49
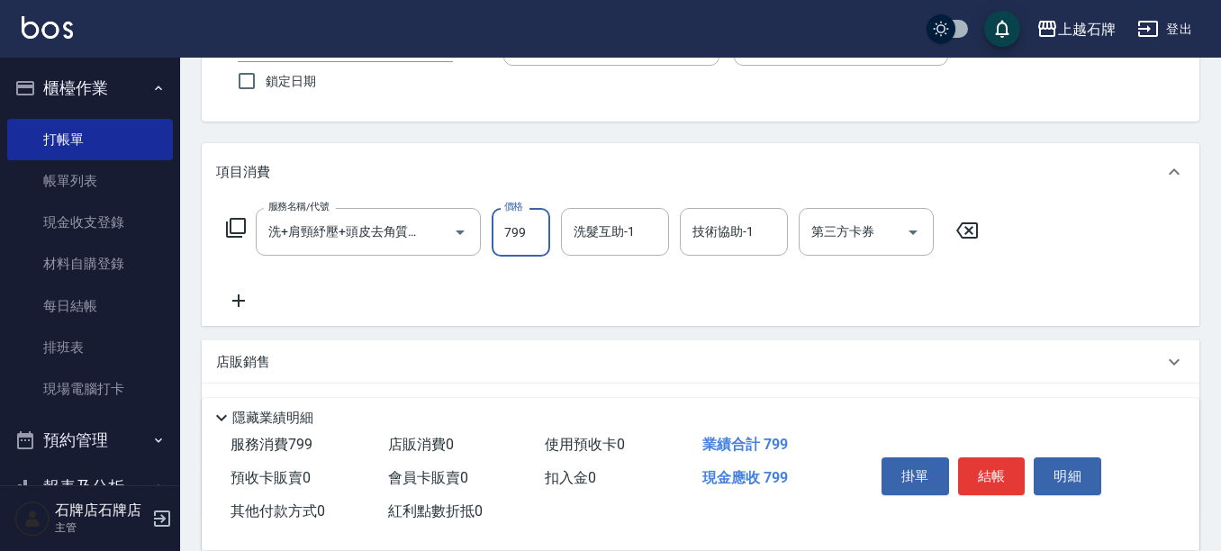
scroll to position [180, 0]
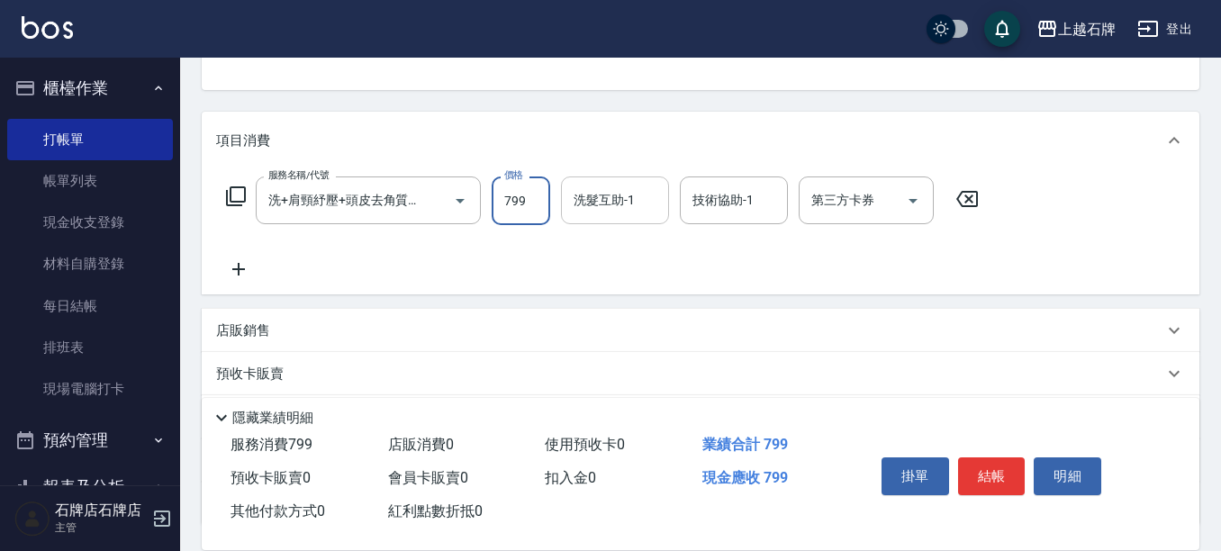
type input "799"
click at [614, 192] on div "洗髮互助-1 洗髮互助-1" at bounding box center [615, 201] width 108 height 48
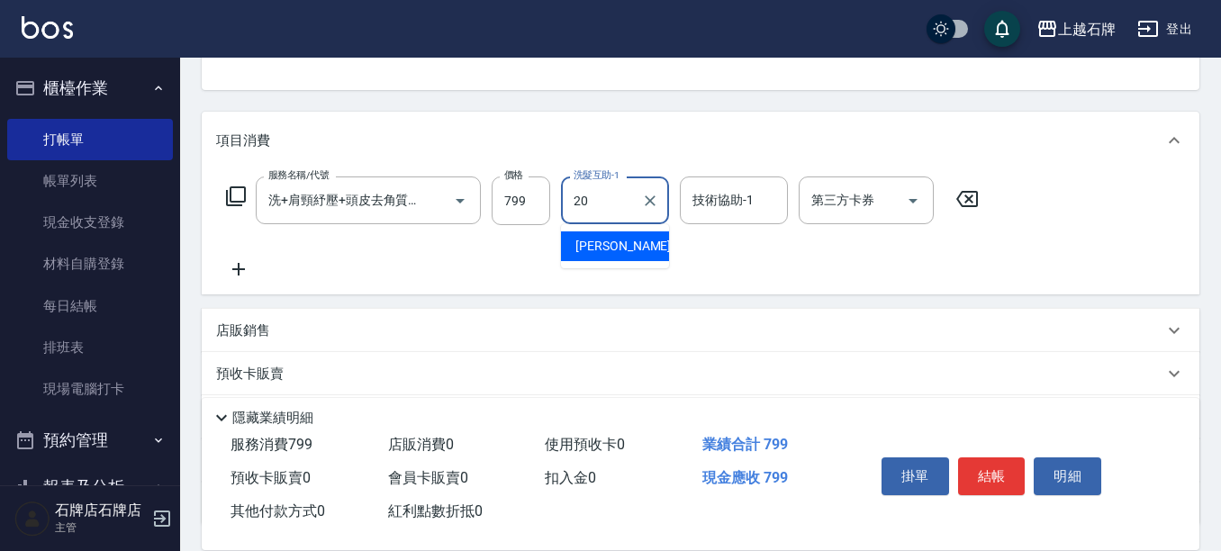
type input "[PERSON_NAME]-20"
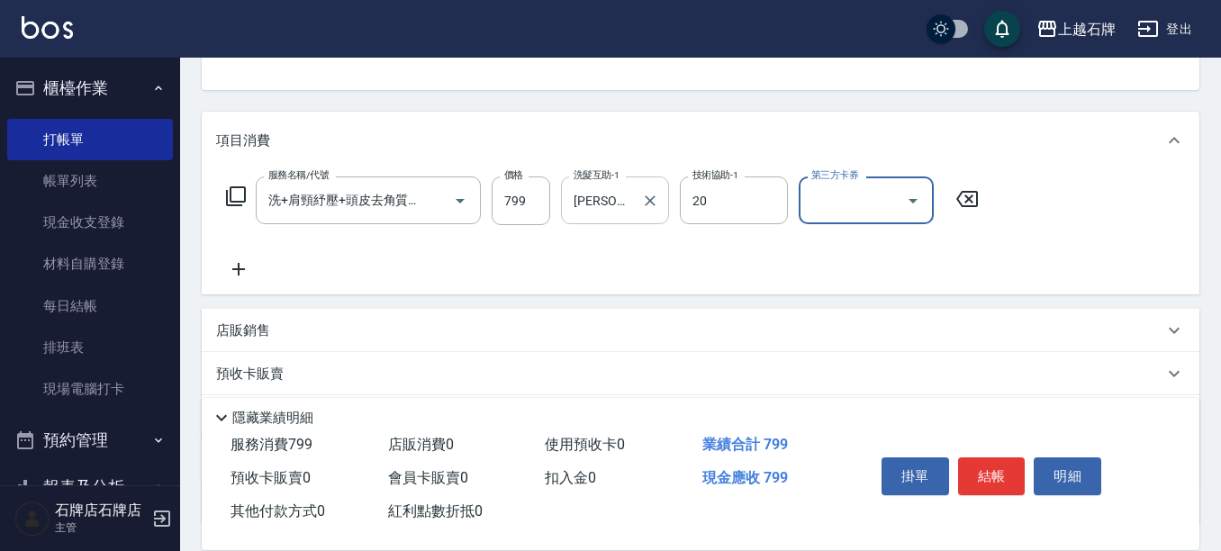
type input "[PERSON_NAME]-20"
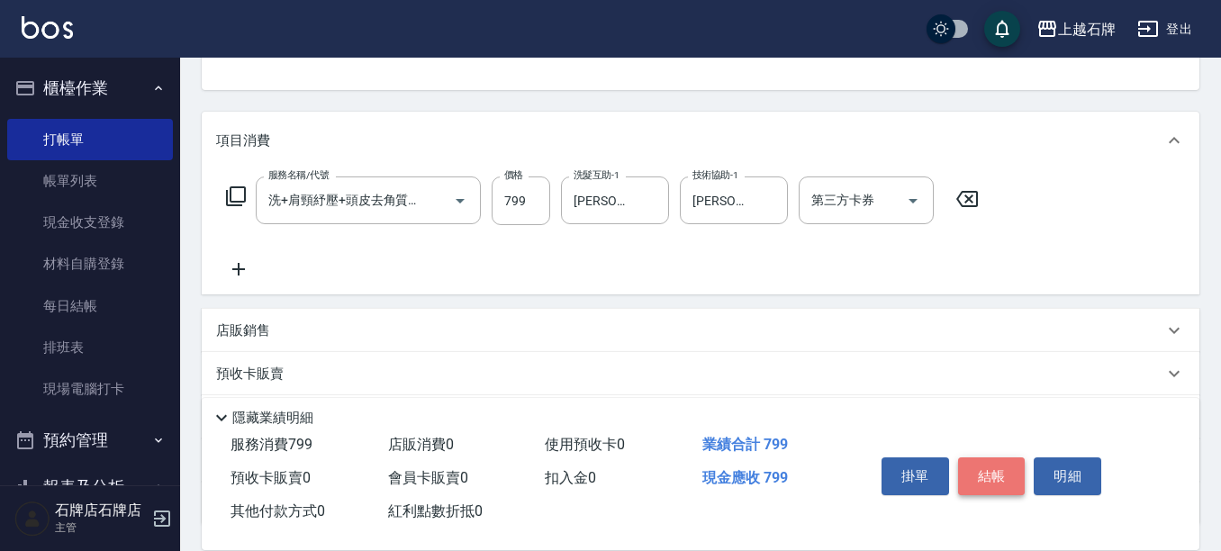
click at [986, 460] on button "結帳" at bounding box center [992, 476] width 68 height 38
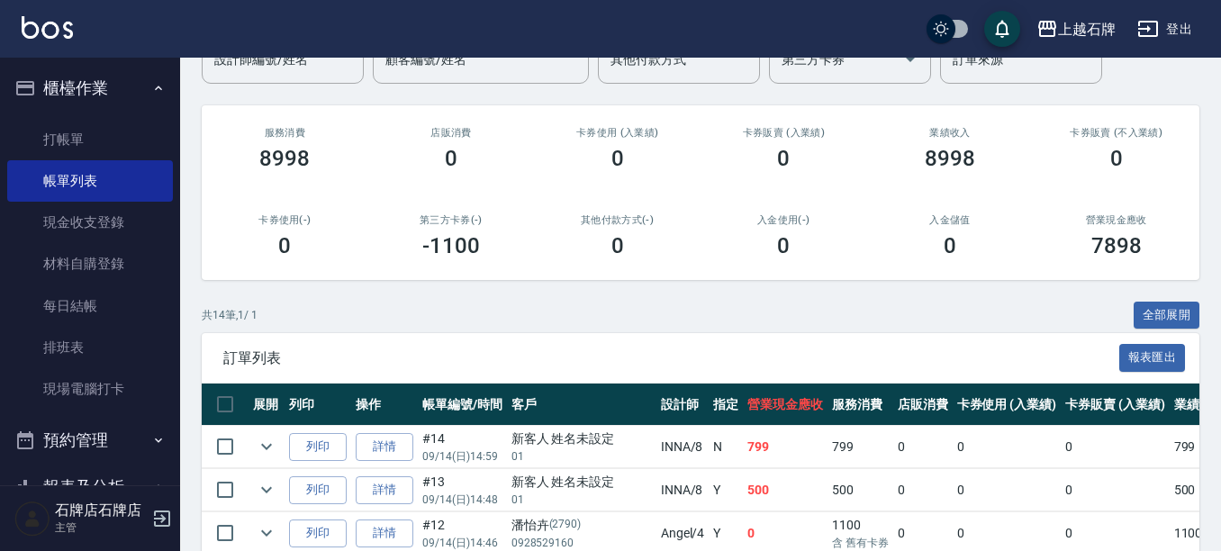
scroll to position [180, 0]
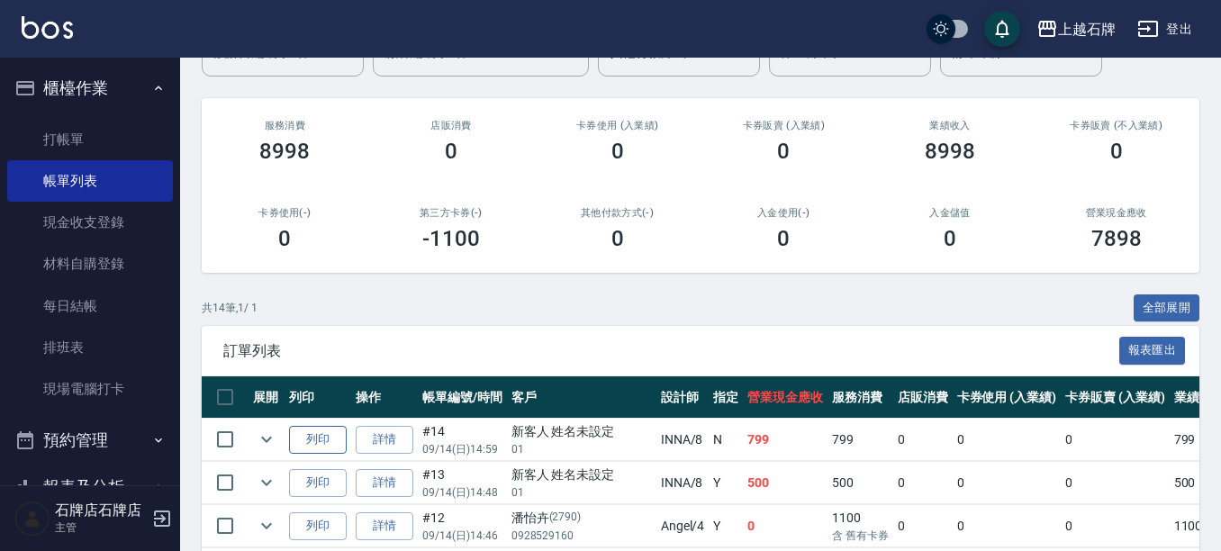
click at [316, 443] on button "列印" at bounding box center [318, 440] width 58 height 28
click at [341, 487] on button "列印" at bounding box center [318, 483] width 58 height 28
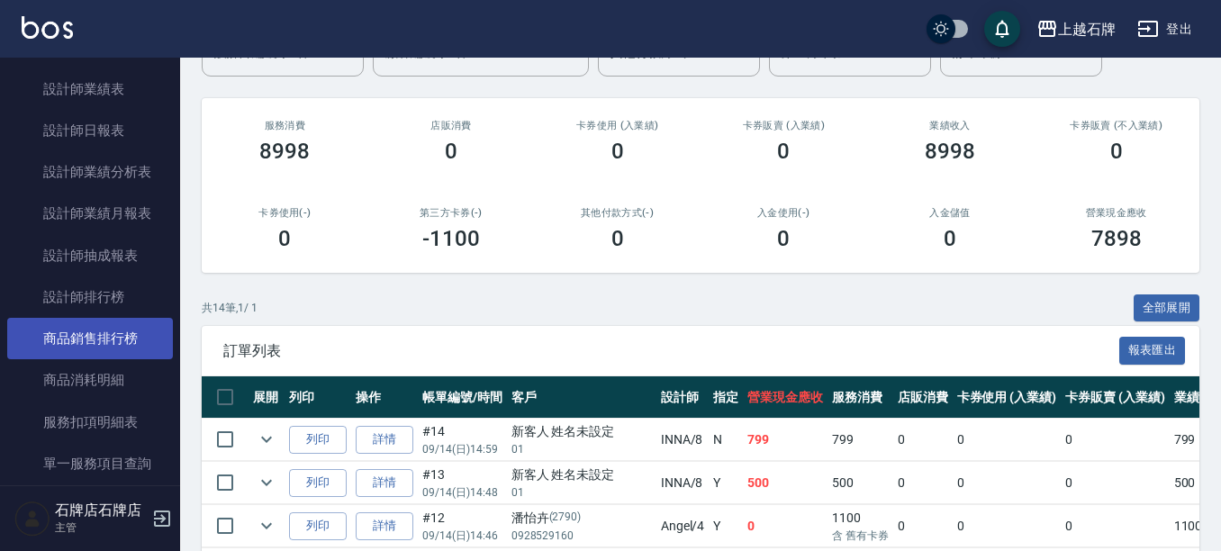
scroll to position [901, 0]
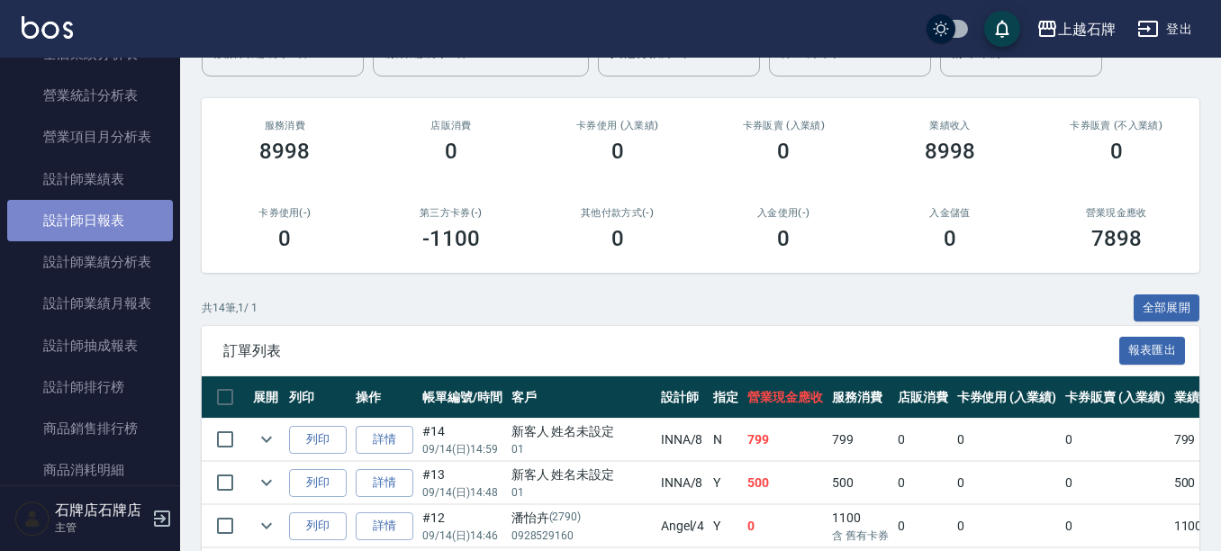
click at [109, 214] on link "設計師日報表" at bounding box center [90, 220] width 166 height 41
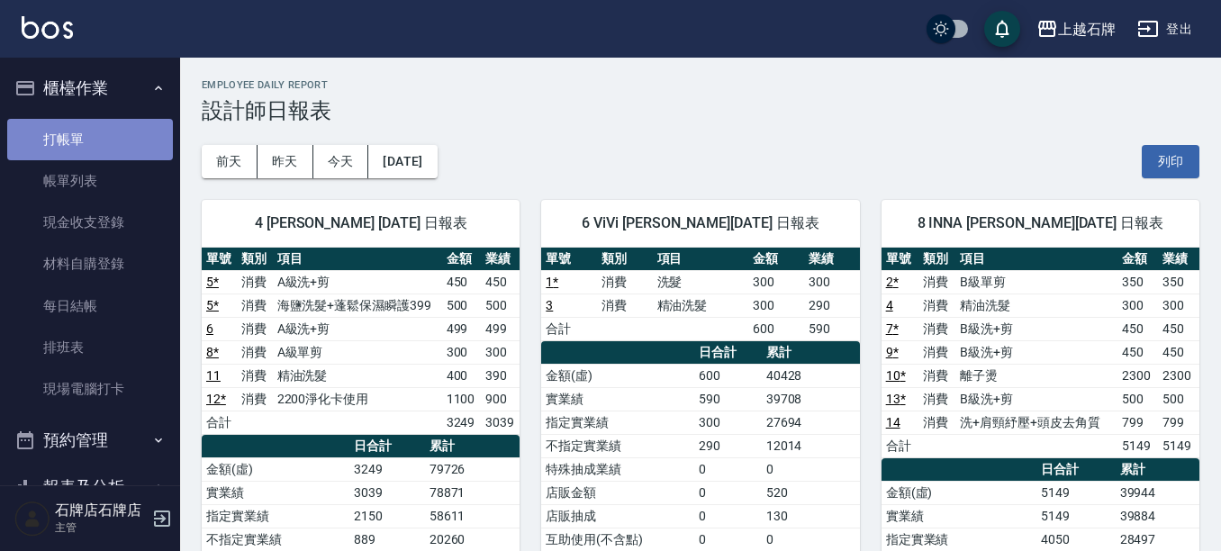
click at [92, 131] on link "打帳單" at bounding box center [90, 139] width 166 height 41
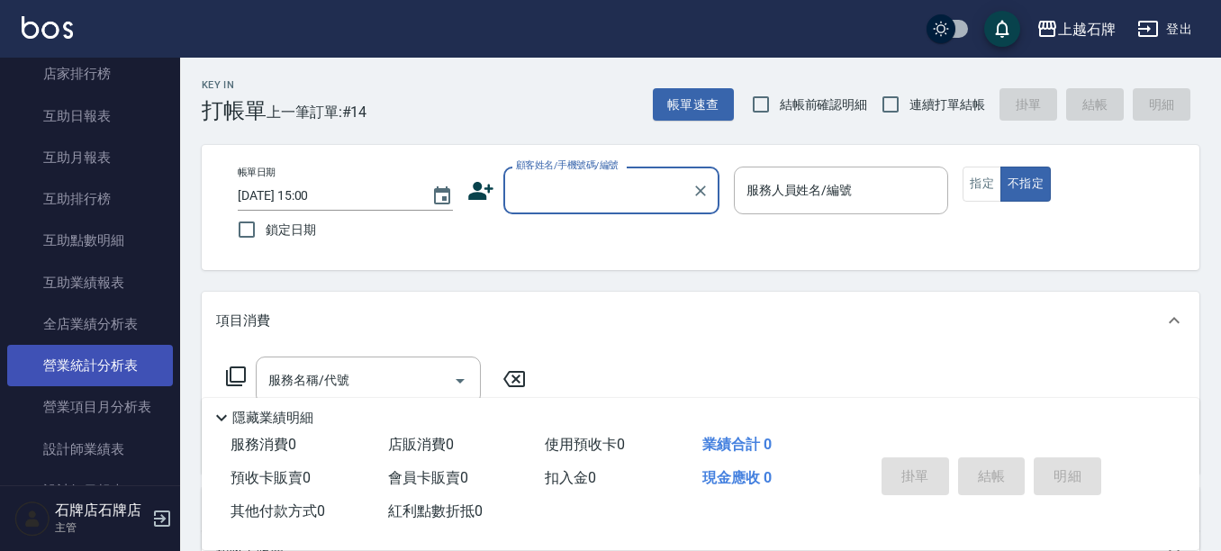
scroll to position [810, 0]
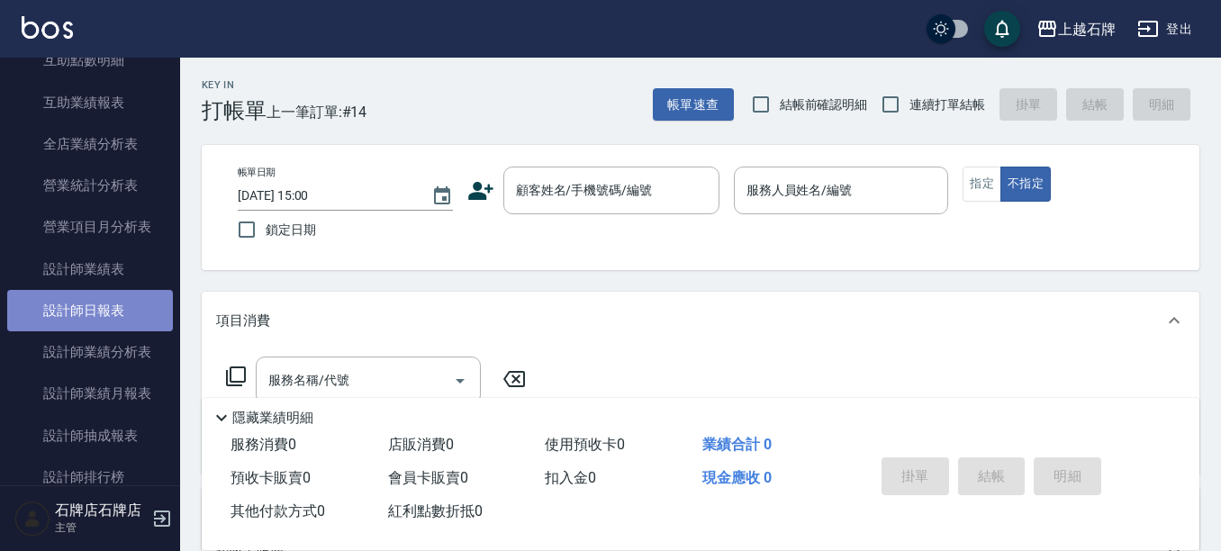
click at [105, 304] on link "設計師日報表" at bounding box center [90, 310] width 166 height 41
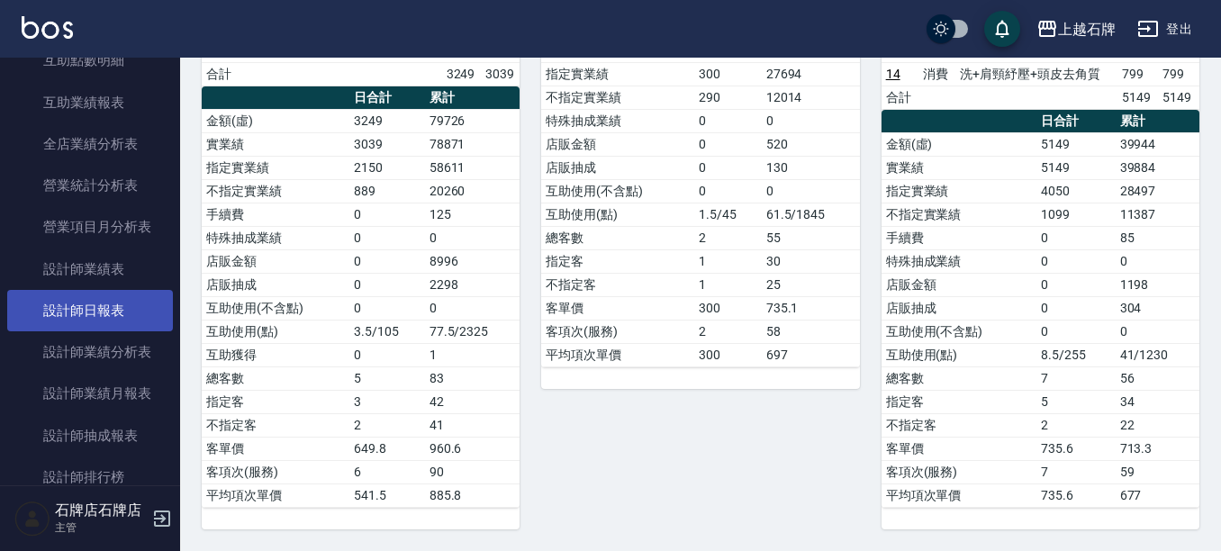
scroll to position [991, 0]
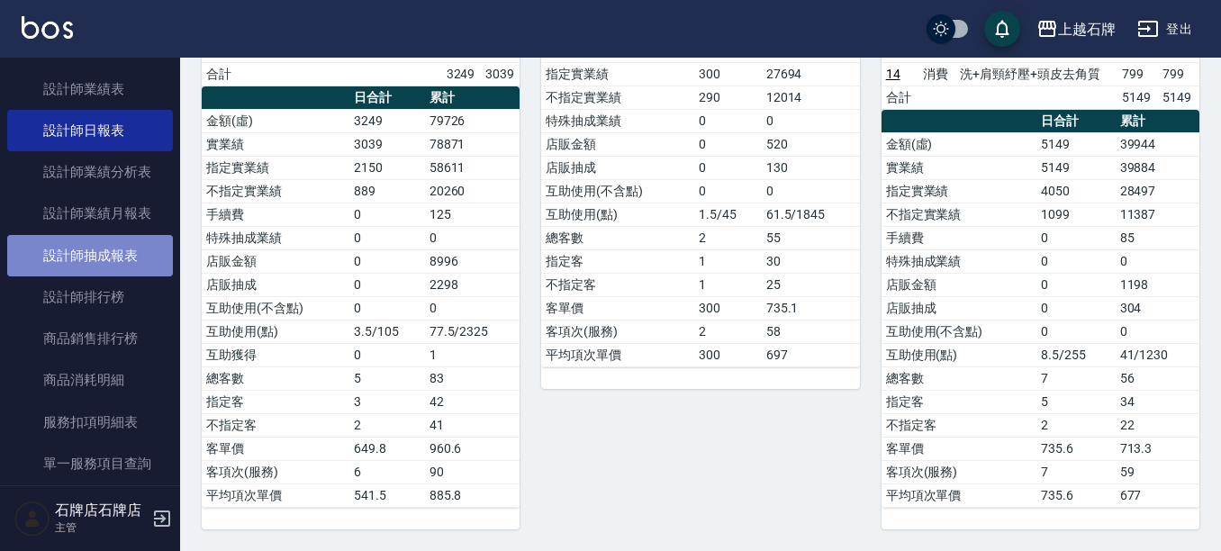
click at [100, 249] on link "設計師抽成報表" at bounding box center [90, 255] width 166 height 41
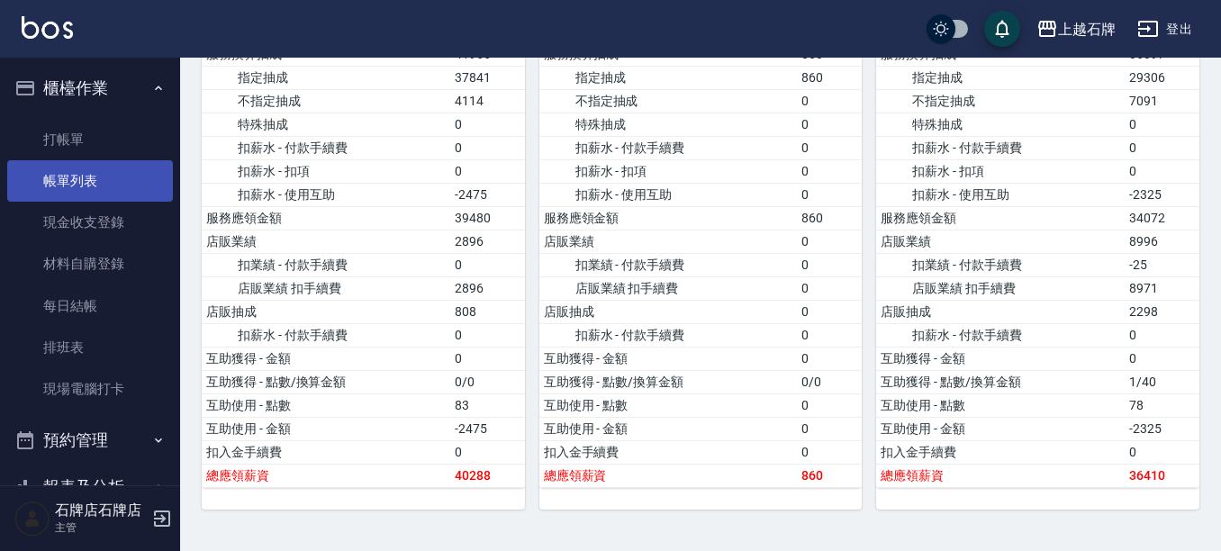
scroll to position [270, 0]
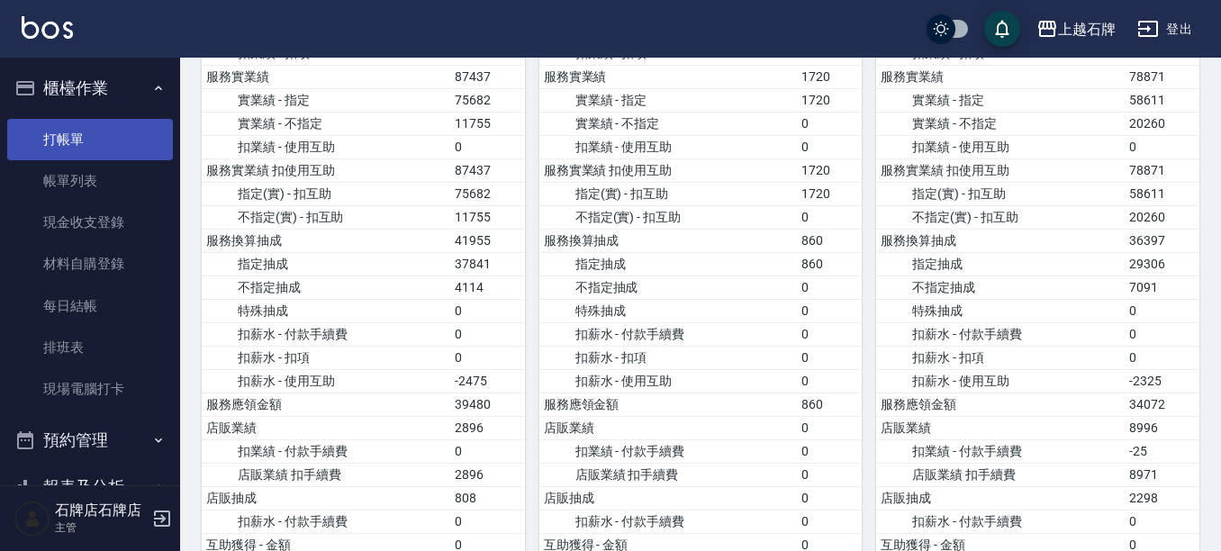
click at [90, 139] on link "打帳單" at bounding box center [90, 139] width 166 height 41
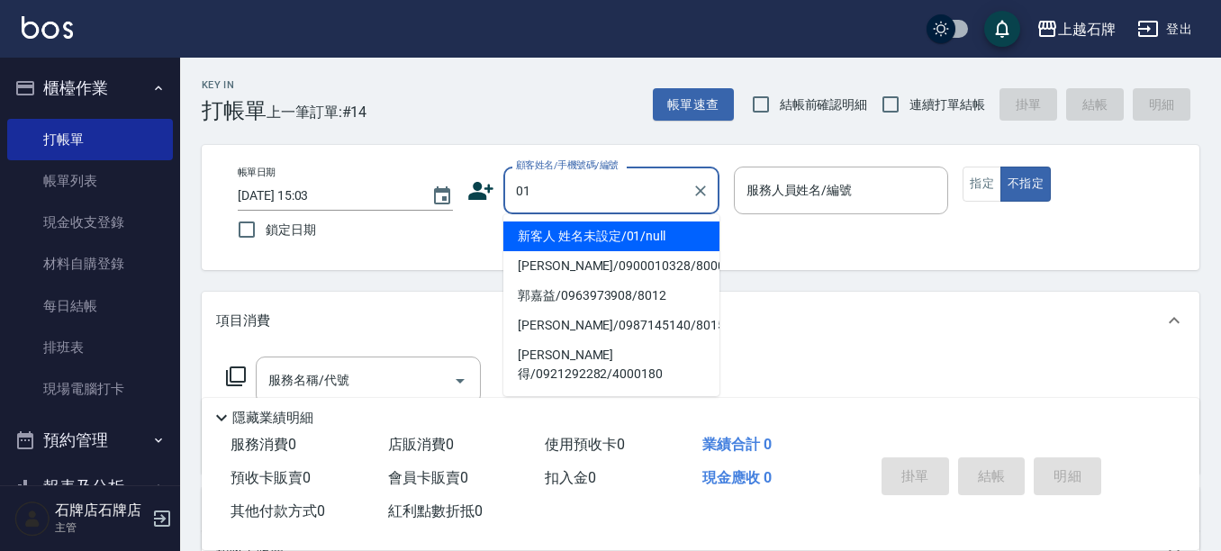
type input "新客人 姓名未設定/01/null"
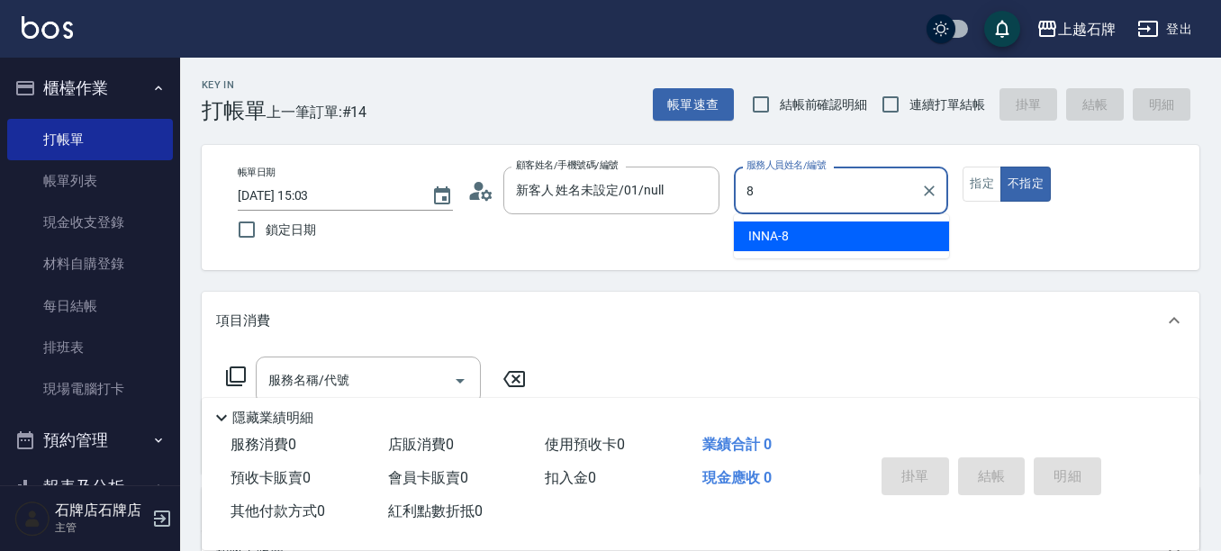
type input "INNA-8"
type button "false"
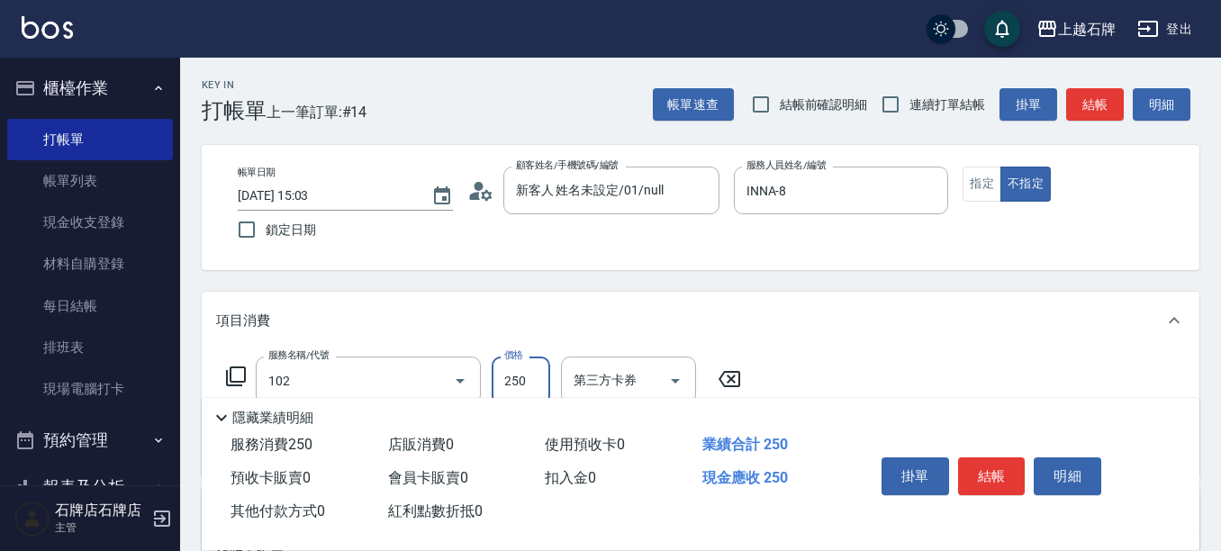
type input "精油洗髮(102)"
type input "300"
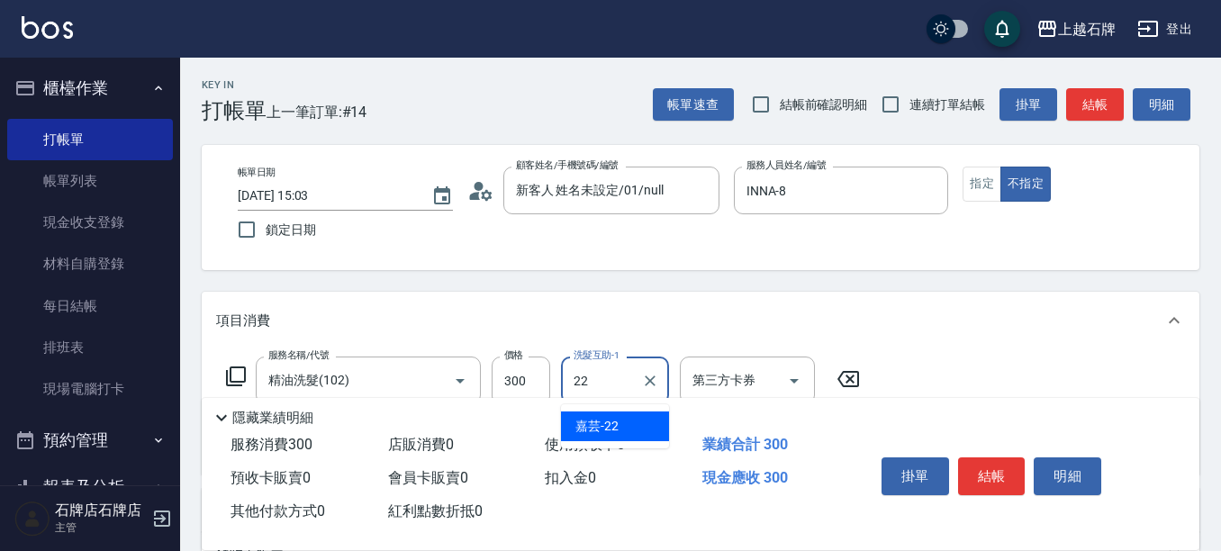
type input "嘉芸-22"
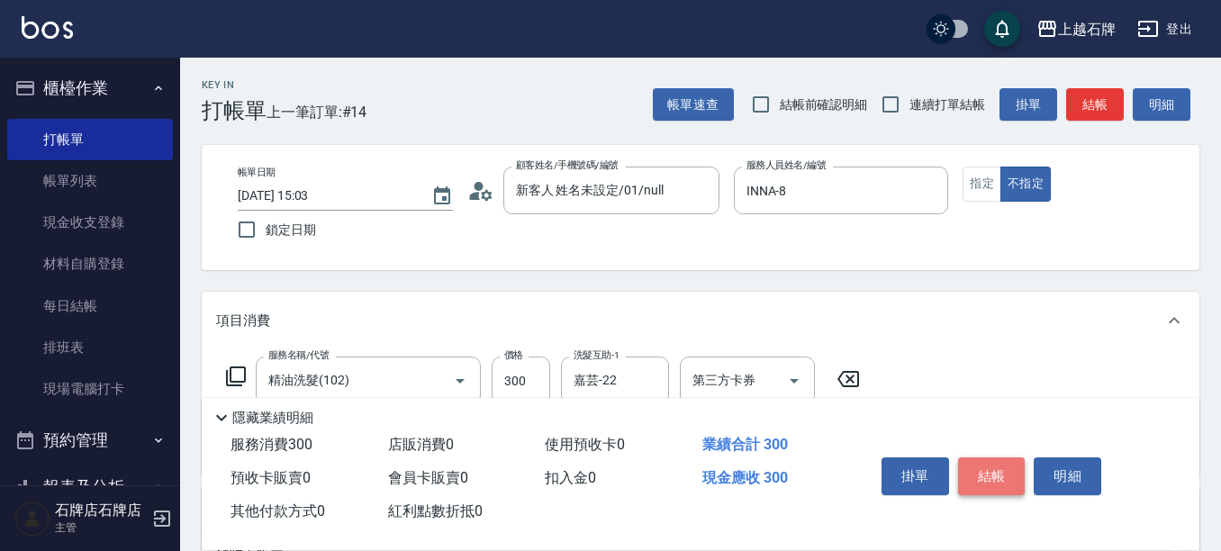
click at [980, 461] on button "結帳" at bounding box center [992, 476] width 68 height 38
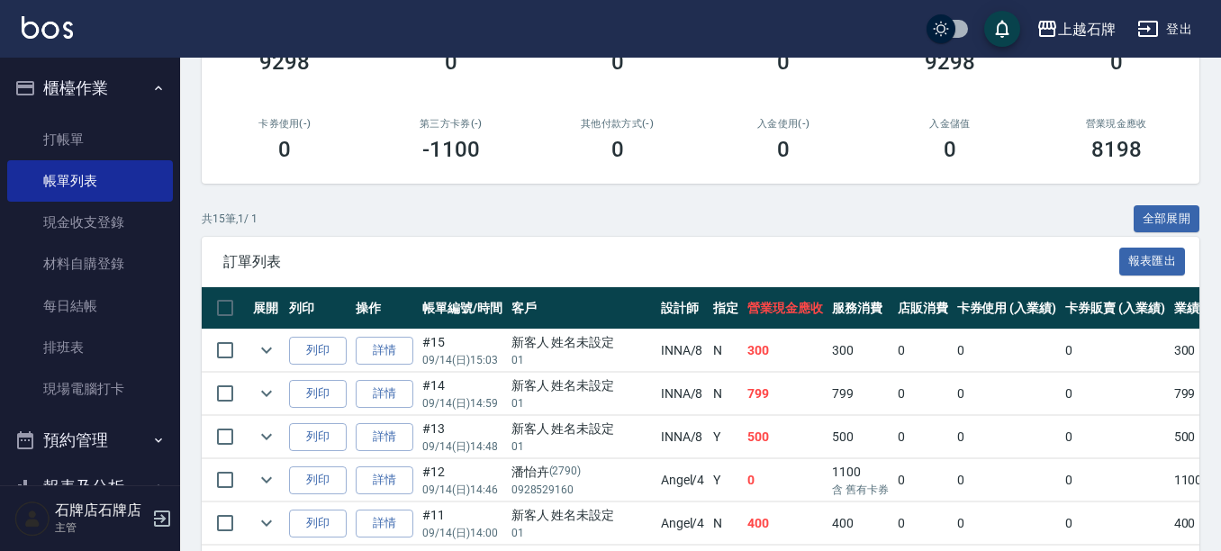
scroll to position [270, 0]
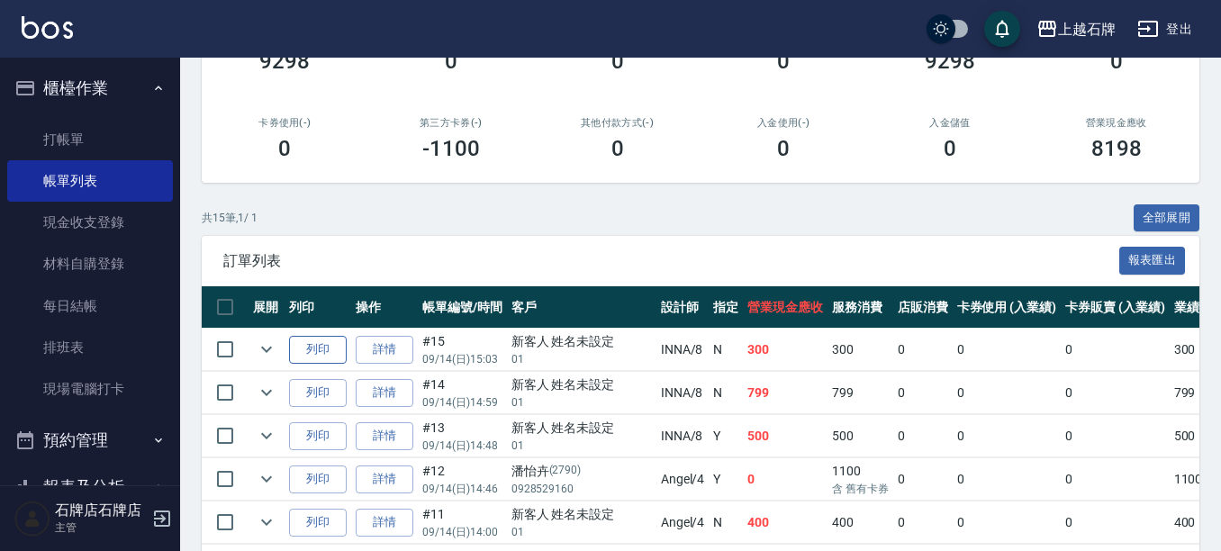
click at [294, 352] on button "列印" at bounding box center [318, 350] width 58 height 28
